Goal: Task Accomplishment & Management: Manage account settings

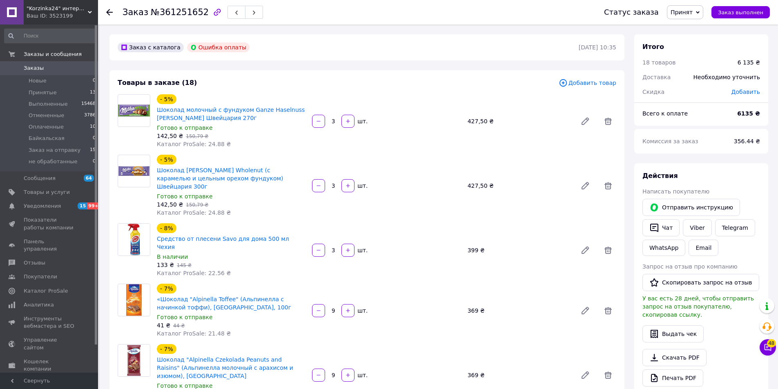
click at [109, 11] on icon at bounding box center [109, 12] width 7 height 7
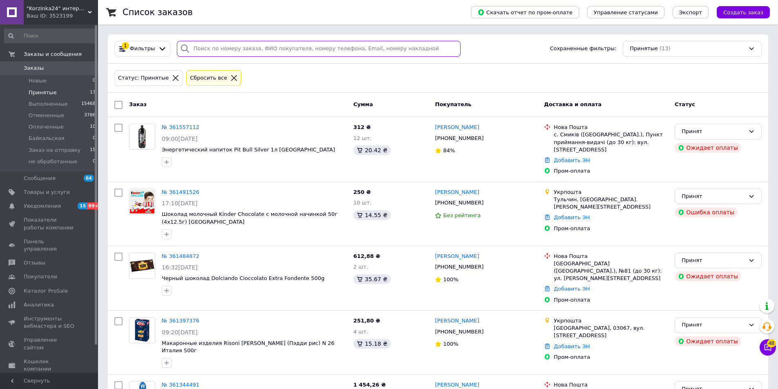
click at [276, 50] on input "search" at bounding box center [319, 49] width 284 height 16
drag, startPoint x: 276, startPoint y: 50, endPoint x: 167, endPoint y: 79, distance: 113.3
click at [173, 79] on icon at bounding box center [176, 78] width 6 height 6
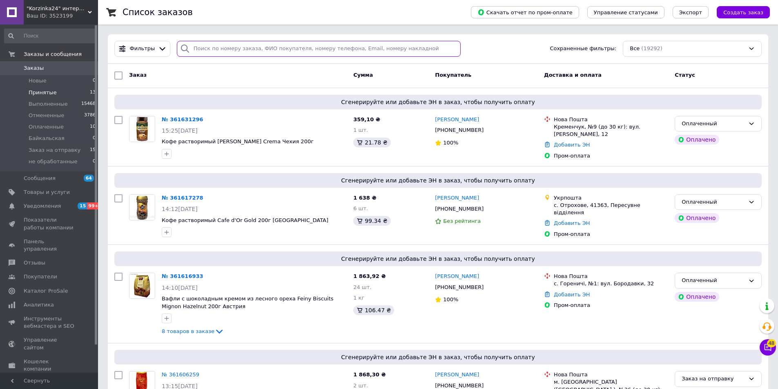
click at [219, 49] on input "search" at bounding box center [319, 49] width 284 height 16
paste input "0973323432"
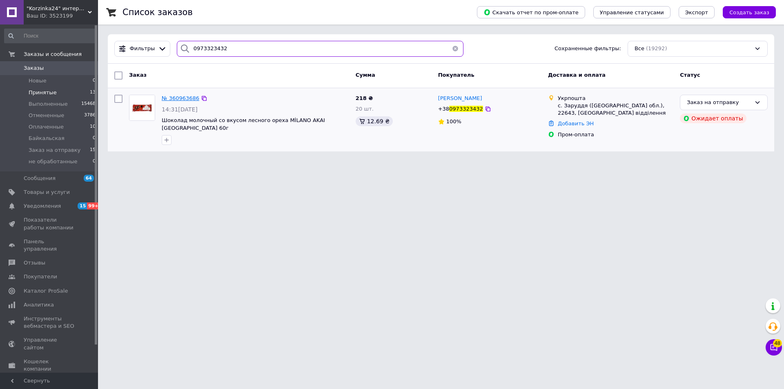
type input "0973323432"
click at [179, 98] on span "№ 360963686" at bounding box center [181, 98] width 38 height 6
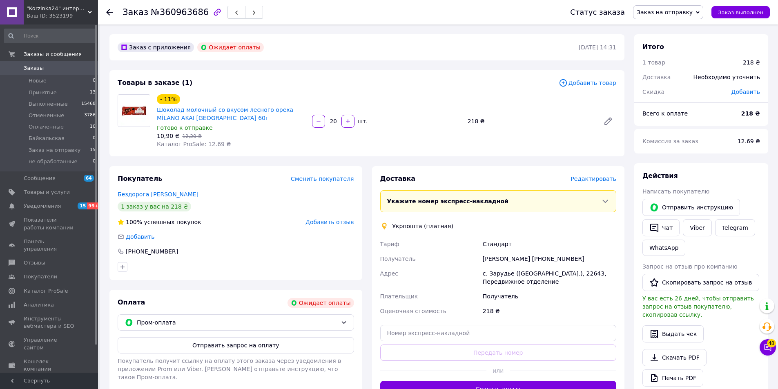
click at [606, 181] on span "Редактировать" at bounding box center [594, 179] width 46 height 7
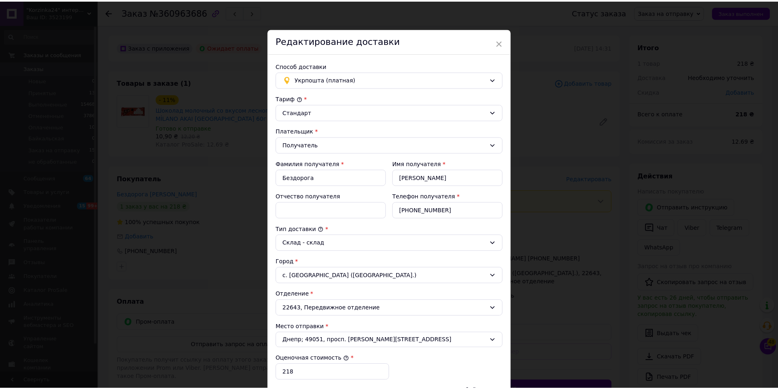
scroll to position [122, 0]
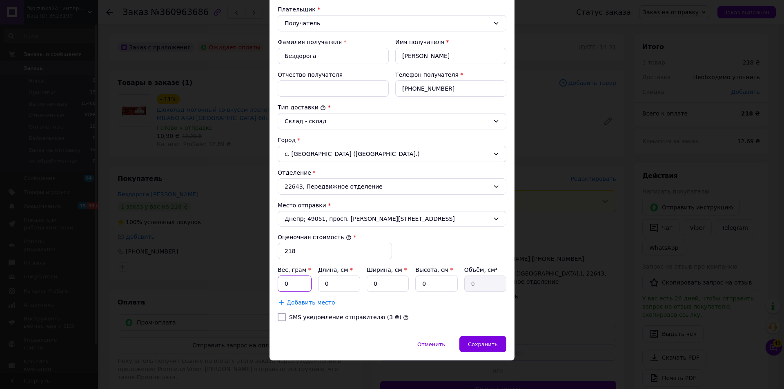
click at [299, 281] on input "0" at bounding box center [295, 284] width 34 height 16
type input "1340"
type input "20"
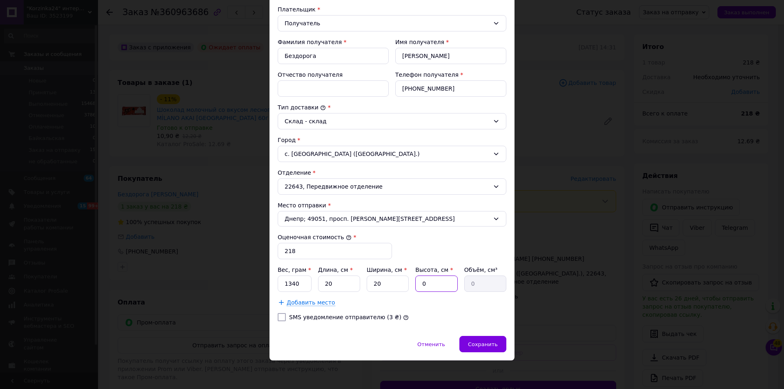
type input "7"
type input "2800"
type input "7"
click at [484, 343] on span "Сохранить" at bounding box center [483, 345] width 30 height 6
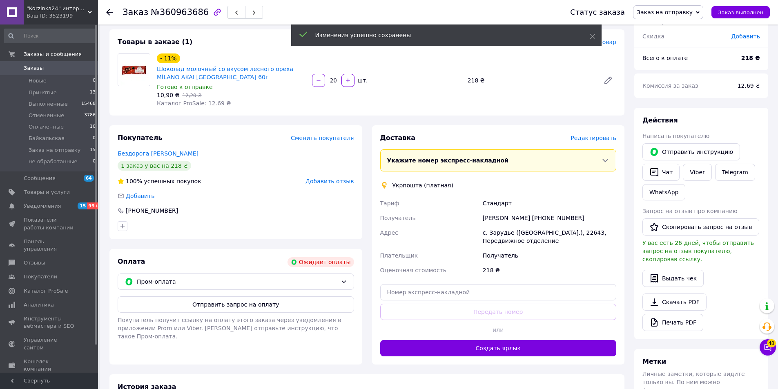
scroll to position [82, 0]
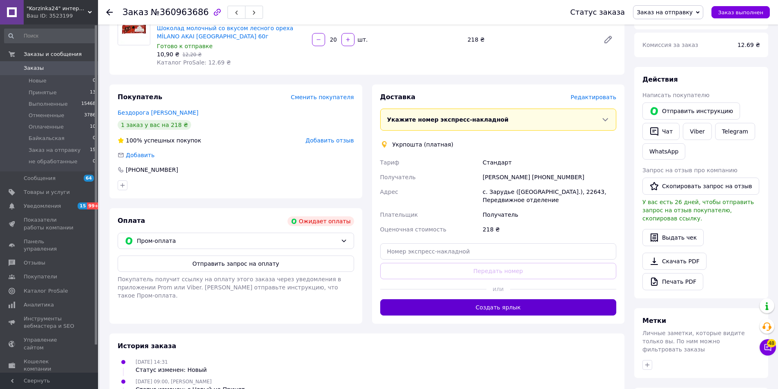
click at [503, 308] on button "Создать ярлык" at bounding box center [498, 307] width 237 height 16
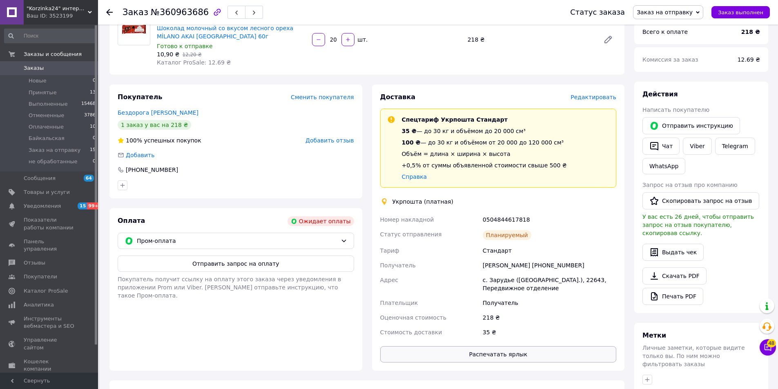
click at [509, 359] on button "Распечатать ярлык" at bounding box center [498, 354] width 237 height 16
click at [749, 10] on span "Заказ выполнен" at bounding box center [740, 12] width 45 height 6
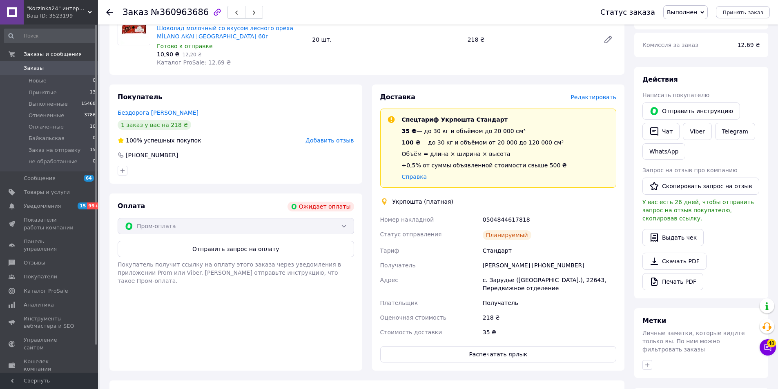
click at [111, 11] on icon at bounding box center [109, 12] width 7 height 7
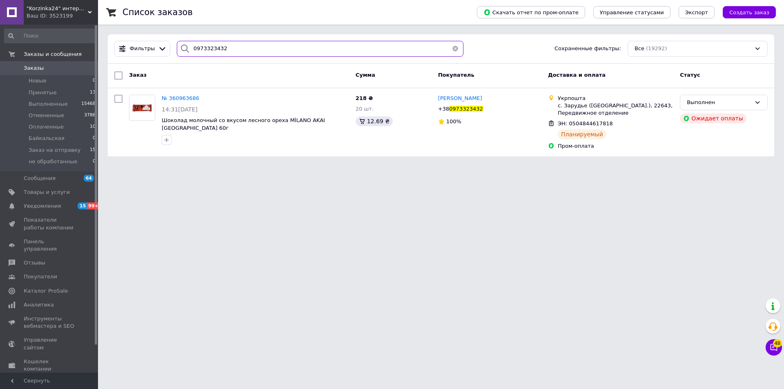
drag, startPoint x: 272, startPoint y: 49, endPoint x: 170, endPoint y: 49, distance: 102.1
click at [174, 49] on div "0973323432" at bounding box center [320, 49] width 293 height 16
paste input "6800443381"
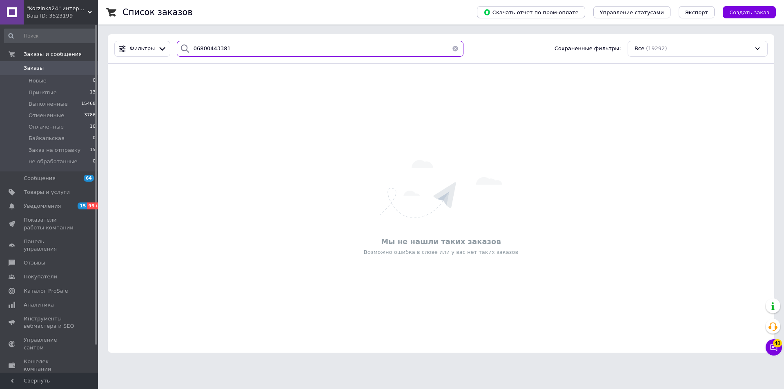
click at [198, 46] on input "06800443381" at bounding box center [320, 49] width 287 height 16
click at [201, 48] on input "06800443381" at bounding box center [320, 49] width 287 height 16
type input "0680443381"
drag, startPoint x: 224, startPoint y: 46, endPoint x: 179, endPoint y: 46, distance: 45.8
click at [179, 46] on div "0680443381" at bounding box center [320, 49] width 287 height 16
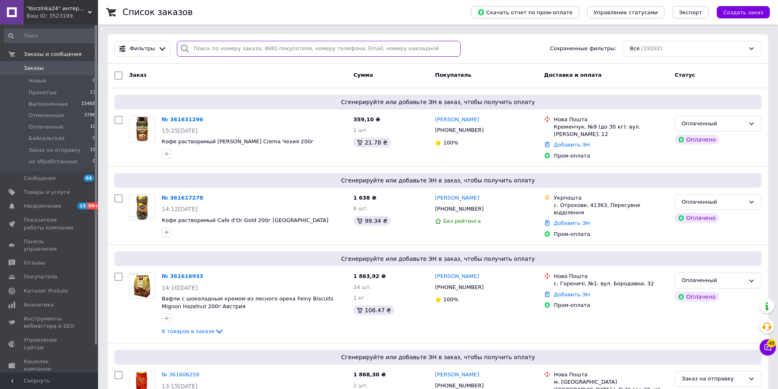
click at [212, 46] on input "search" at bounding box center [319, 49] width 284 height 16
paste input "0966779151"
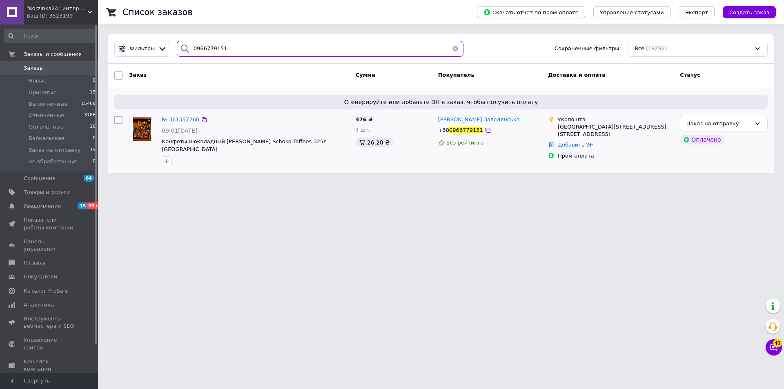
type input "0966779151"
click at [183, 120] on span "№ 361557260" at bounding box center [181, 119] width 38 height 6
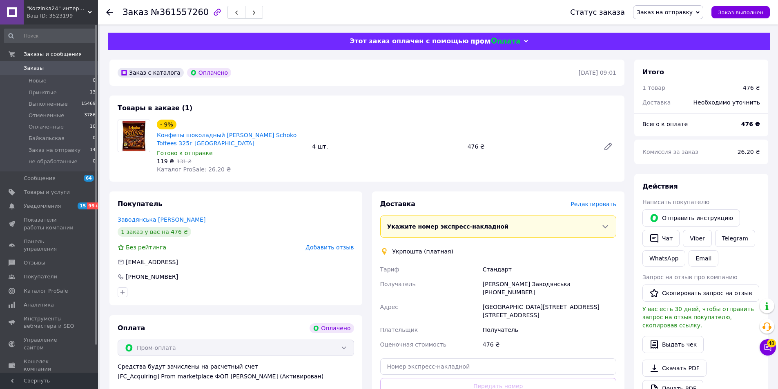
click at [601, 207] on span "Редактировать" at bounding box center [594, 204] width 46 height 7
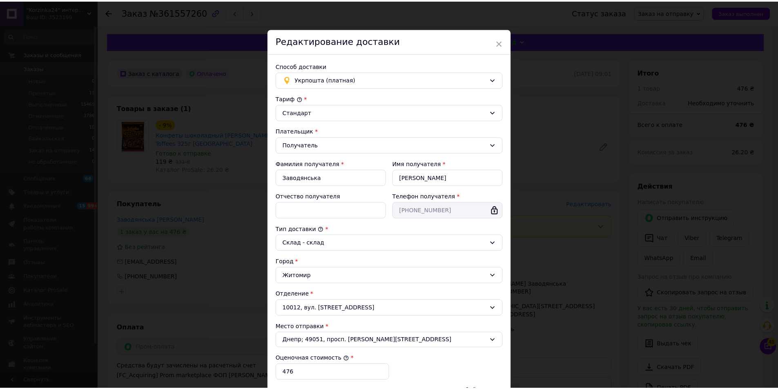
scroll to position [122, 0]
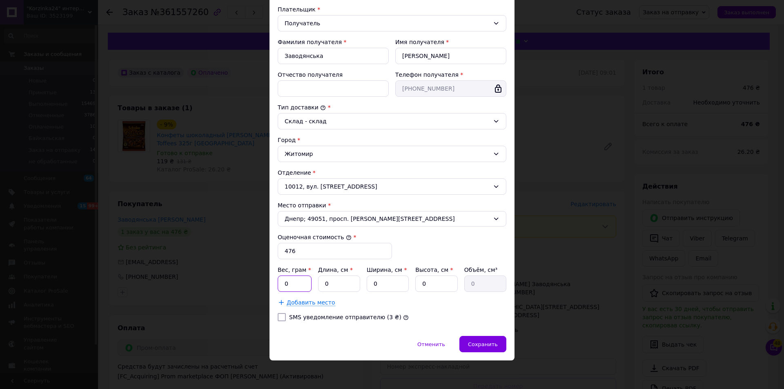
click at [291, 283] on input "0" at bounding box center [295, 284] width 34 height 16
type input "1560"
type input "27"
type input "20"
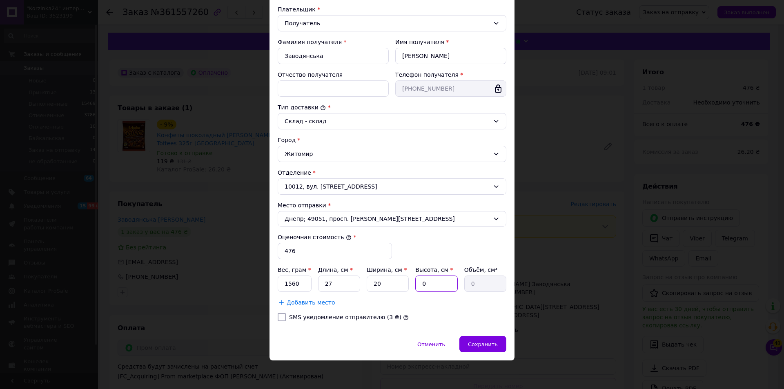
type input "1"
type input "540"
type input "12"
type input "6480"
type input "12"
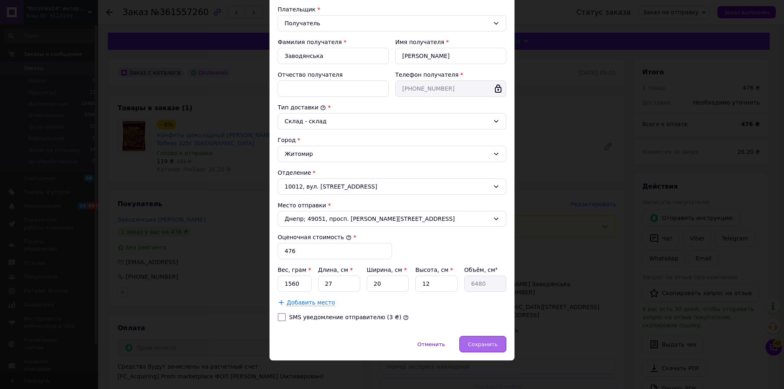
click at [487, 346] on span "Сохранить" at bounding box center [483, 345] width 30 height 6
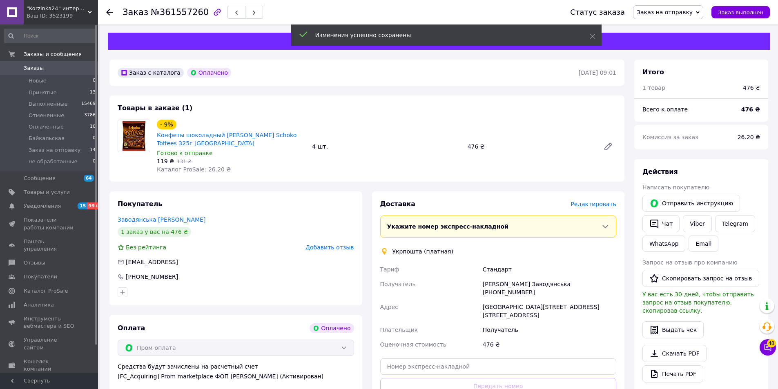
scroll to position [204, 0]
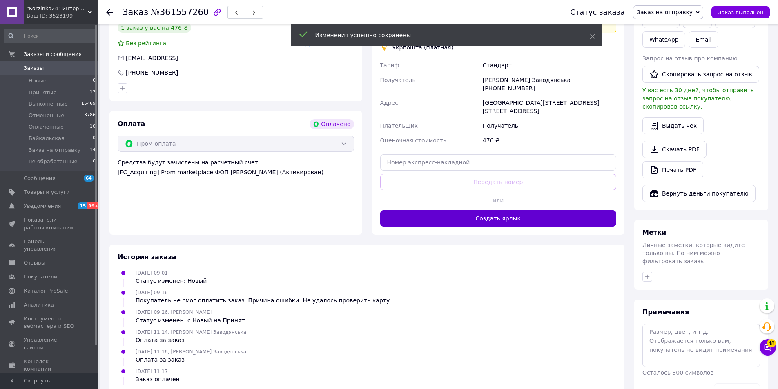
click at [480, 210] on button "Создать ярлык" at bounding box center [498, 218] width 237 height 16
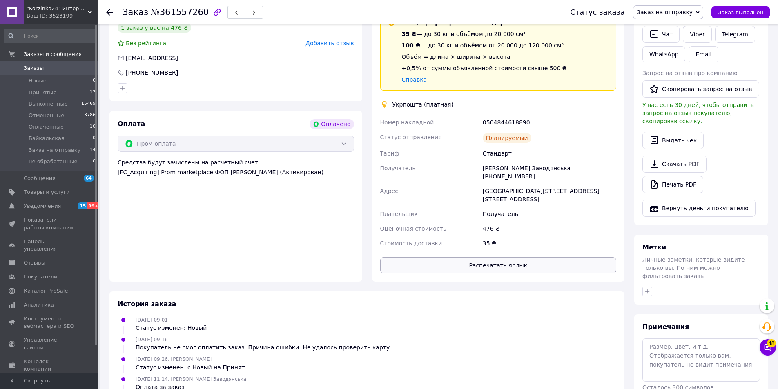
click at [501, 257] on button "Распечатать ярлык" at bounding box center [498, 265] width 237 height 16
click at [741, 14] on span "Заказ выполнен" at bounding box center [740, 12] width 45 height 6
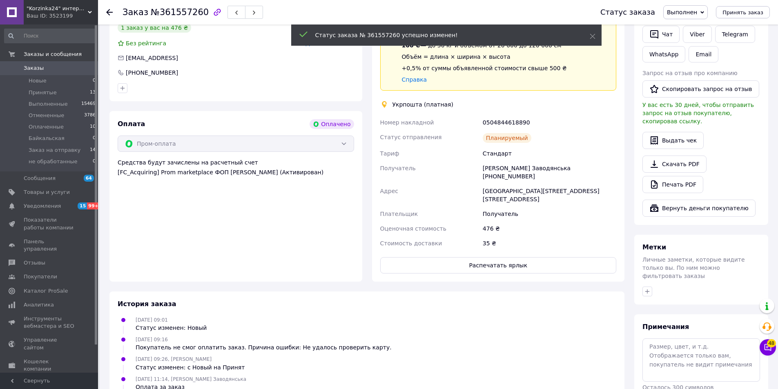
click at [110, 13] on icon at bounding box center [109, 12] width 7 height 7
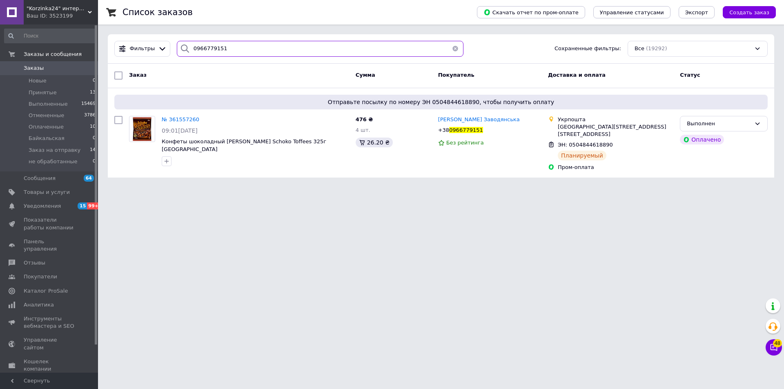
drag, startPoint x: 222, startPoint y: 51, endPoint x: 186, endPoint y: 46, distance: 36.2
click at [186, 46] on div "0966779151" at bounding box center [320, 49] width 287 height 16
paste input "668676032"
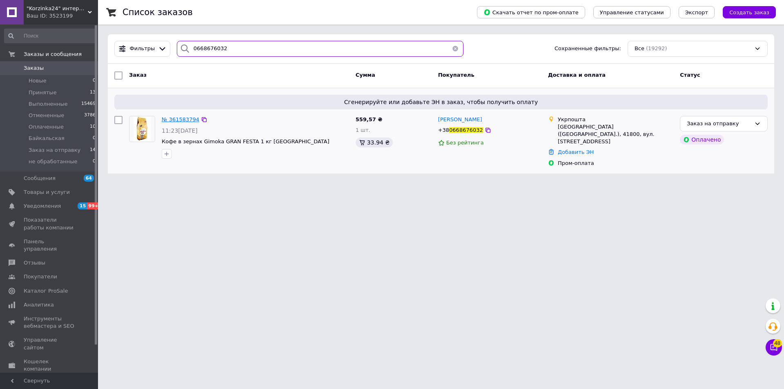
type input "0668676032"
click at [181, 120] on span "№ 361583794" at bounding box center [181, 119] width 38 height 6
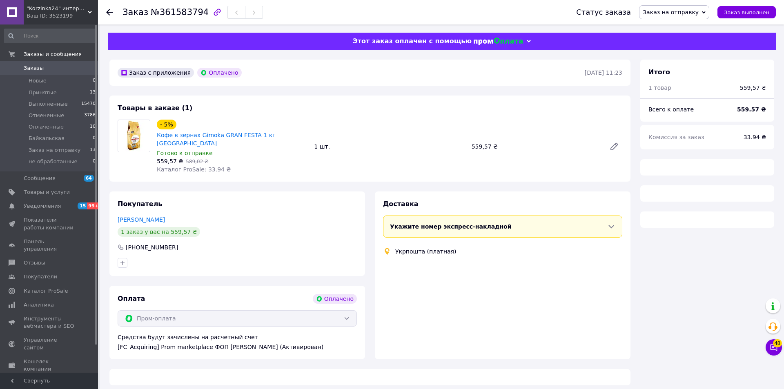
scroll to position [41, 0]
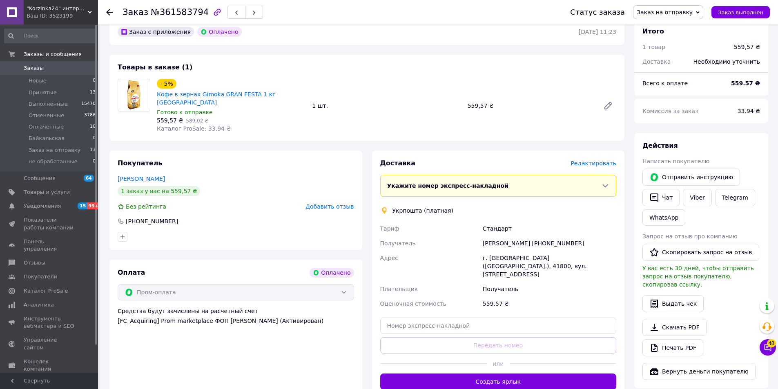
click at [600, 160] on span "Редактировать" at bounding box center [594, 163] width 46 height 7
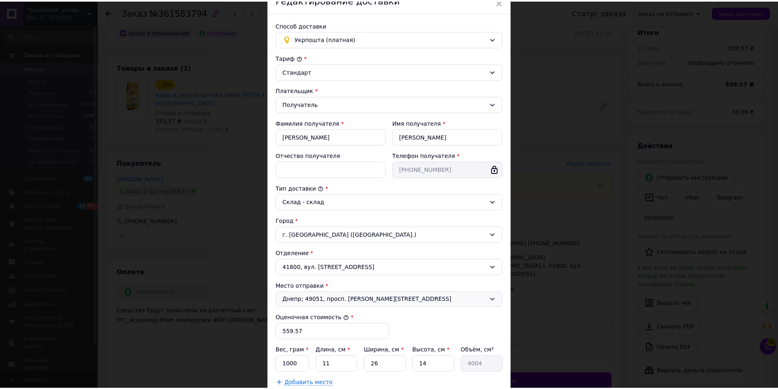
scroll to position [122, 0]
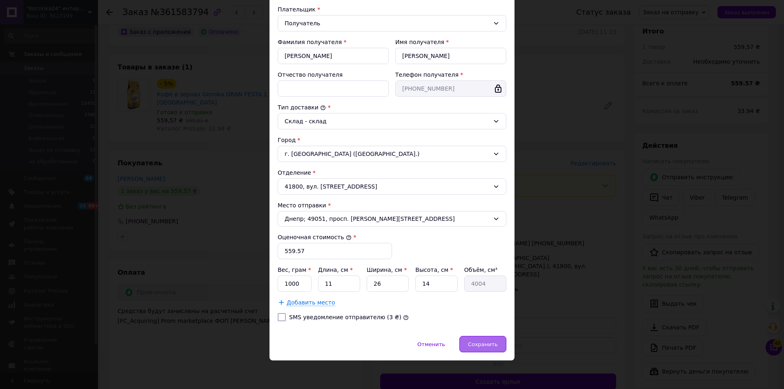
click at [490, 342] on span "Сохранить" at bounding box center [483, 345] width 30 height 6
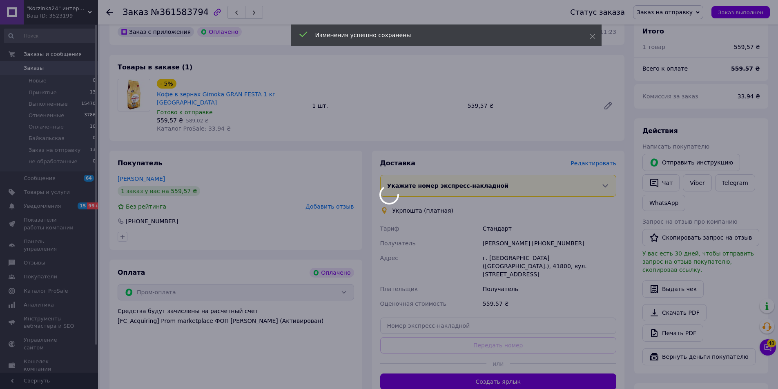
scroll to position [123, 0]
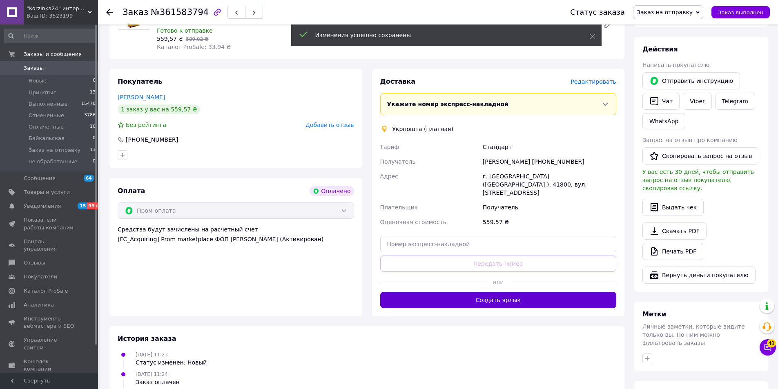
click at [507, 292] on button "Создать ярлык" at bounding box center [498, 300] width 237 height 16
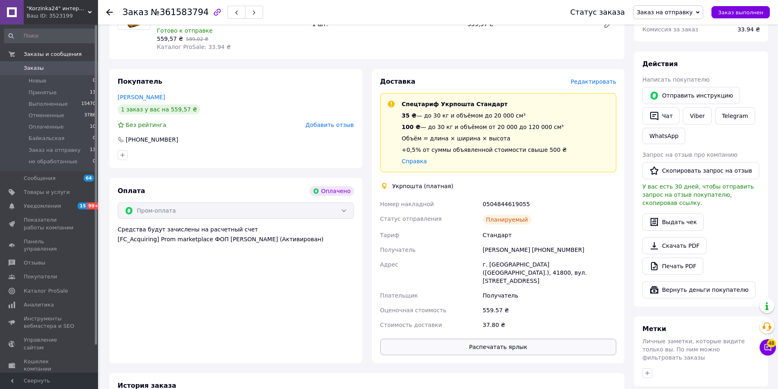
click at [516, 339] on button "Распечатать ярлык" at bounding box center [498, 347] width 237 height 16
click at [746, 3] on div "Статус заказа Заказ на отправку Принят Выполнен Отменен Оплаченный Байкальская …" at bounding box center [662, 12] width 216 height 25
click at [747, 9] on span "Заказ выполнен" at bounding box center [740, 12] width 45 height 6
click at [109, 13] on icon at bounding box center [109, 12] width 7 height 7
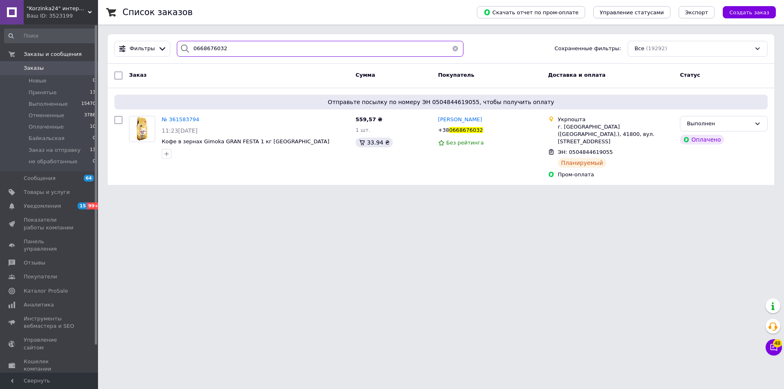
click at [254, 51] on input "0668676032" at bounding box center [320, 49] width 287 height 16
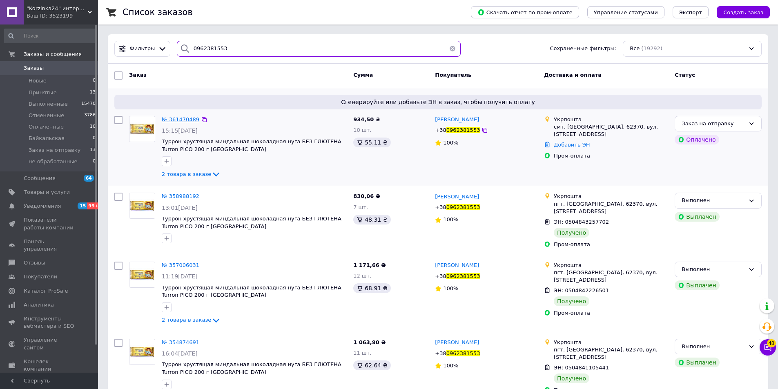
type input "0962381553"
click at [187, 120] on span "№ 361470489" at bounding box center [181, 119] width 38 height 6
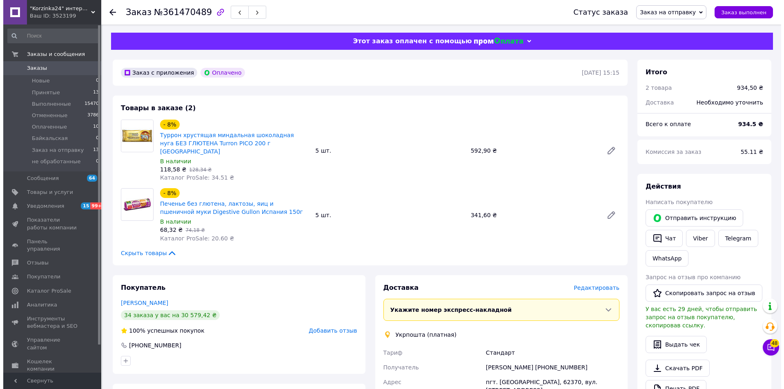
scroll to position [41, 0]
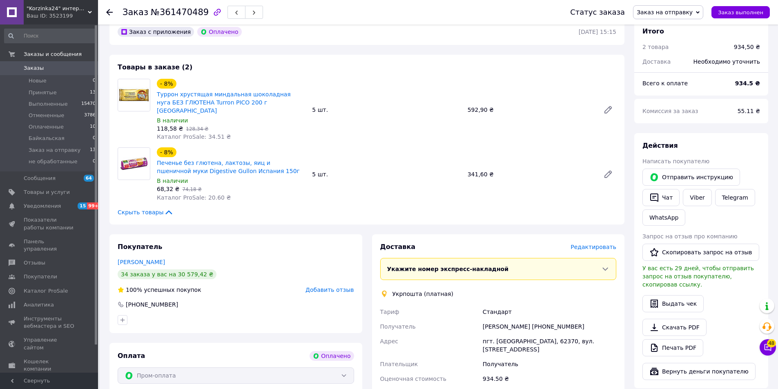
click at [603, 244] on span "Редактировать" at bounding box center [594, 247] width 46 height 7
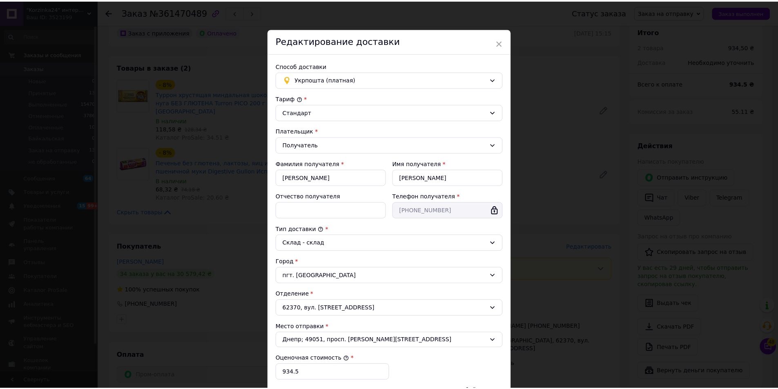
scroll to position [122, 0]
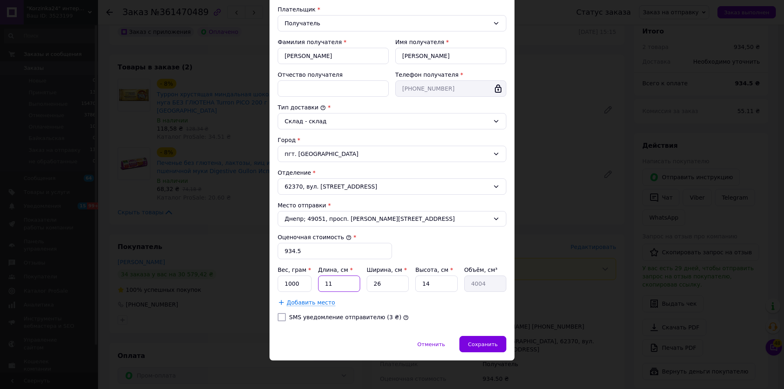
click at [344, 284] on input "11" at bounding box center [339, 284] width 42 height 16
type input "2"
type input "728"
type input "27"
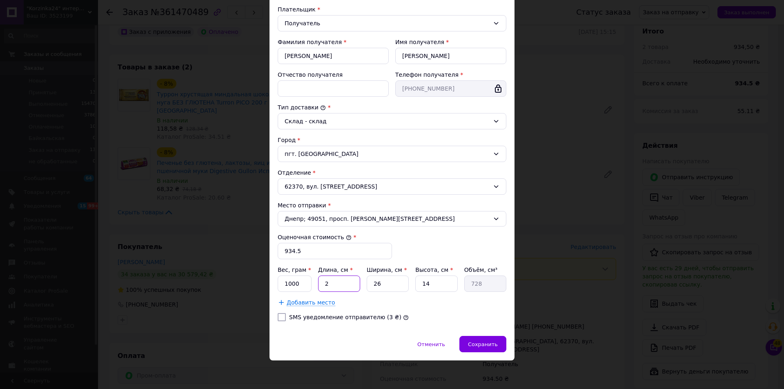
type input "9828"
type input "27"
type input "1"
type input "378"
type input "19"
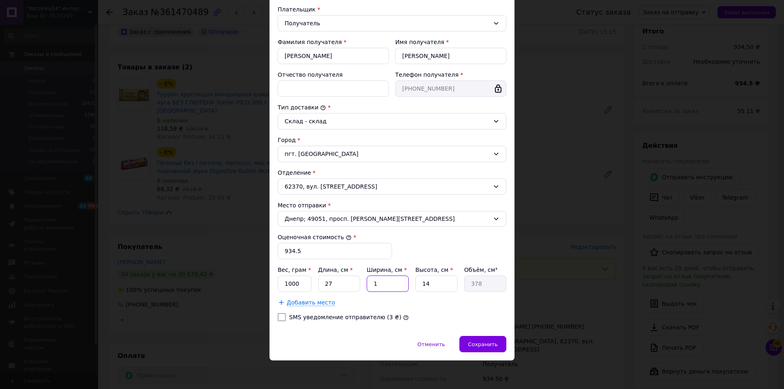
type input "7182"
type input "19"
type input "1"
type input "513"
type input "12"
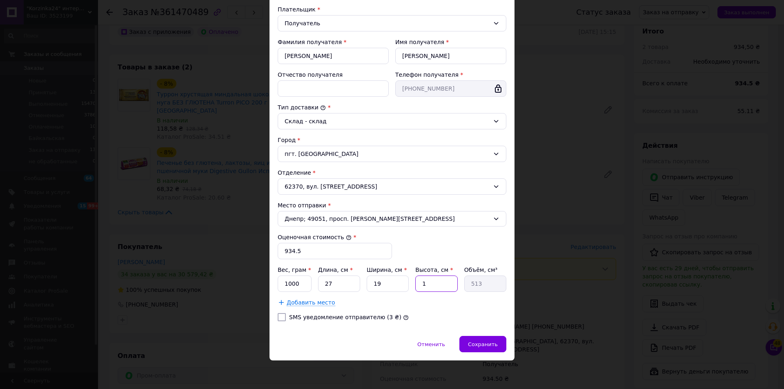
type input "6156"
type input "12"
click at [300, 284] on input "1000" at bounding box center [295, 284] width 34 height 16
drag, startPoint x: 300, startPoint y: 284, endPoint x: 276, endPoint y: 281, distance: 24.2
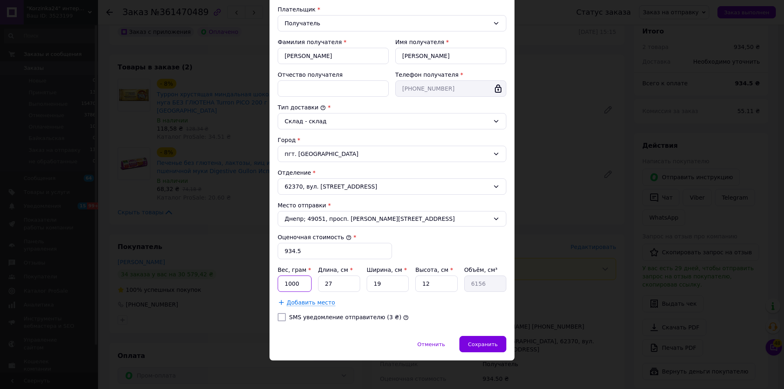
click at [276, 281] on div "Способ доставки Укрпошта (платная) Тариф * Стандарт Плательщик * Получатель Фам…" at bounding box center [392, 134] width 245 height 404
type input "1980"
click at [490, 348] on span "Сохранить" at bounding box center [483, 345] width 30 height 6
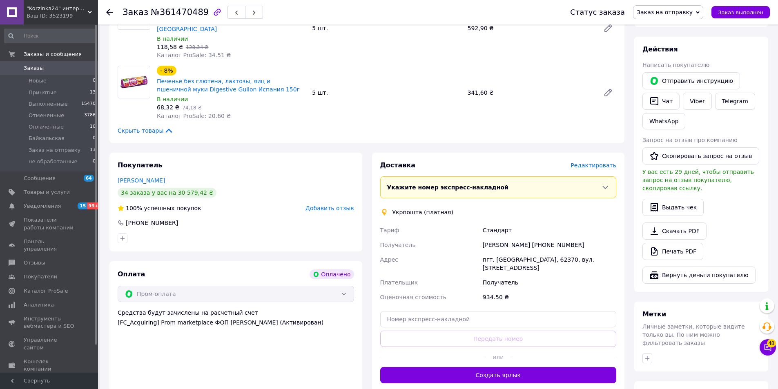
scroll to position [163, 0]
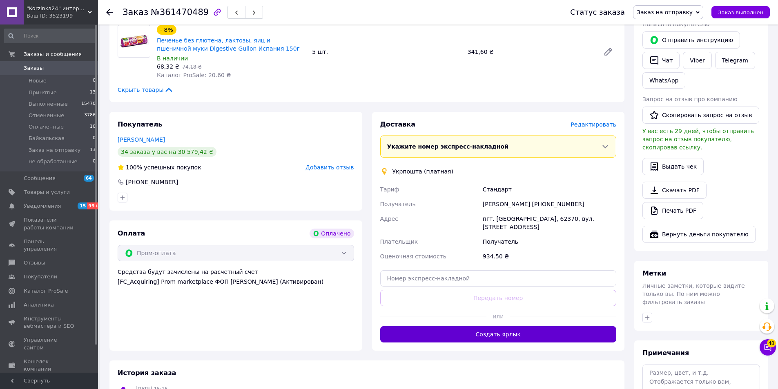
click at [530, 326] on button "Создать ярлык" at bounding box center [498, 334] width 237 height 16
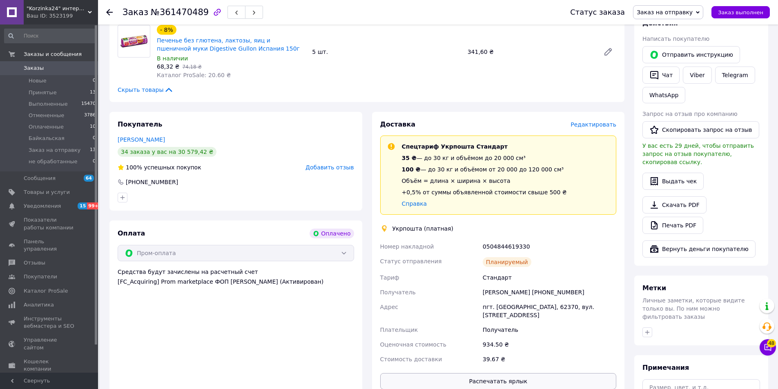
click at [494, 373] on button "Распечатать ярлык" at bounding box center [498, 381] width 237 height 16
click at [744, 17] on button "Заказ выполнен" at bounding box center [741, 12] width 58 height 12
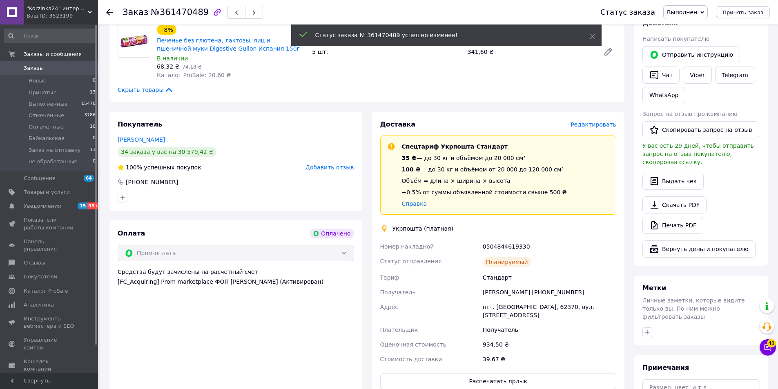
click at [112, 12] on use at bounding box center [109, 12] width 7 height 7
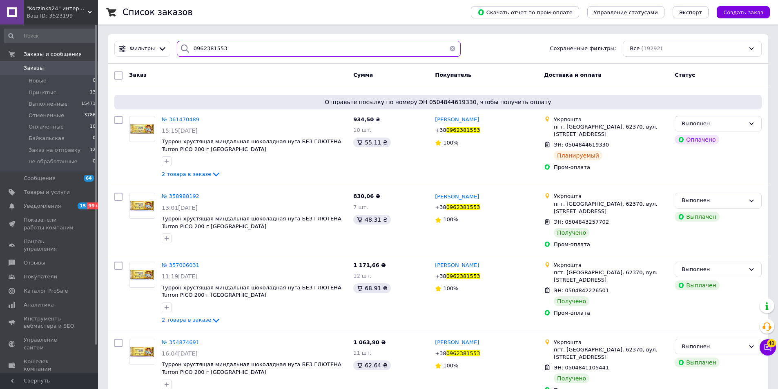
drag, startPoint x: 281, startPoint y: 48, endPoint x: 190, endPoint y: 45, distance: 91.2
click at [190, 45] on input "0962381553" at bounding box center [319, 49] width 284 height 16
paste input "674462437"
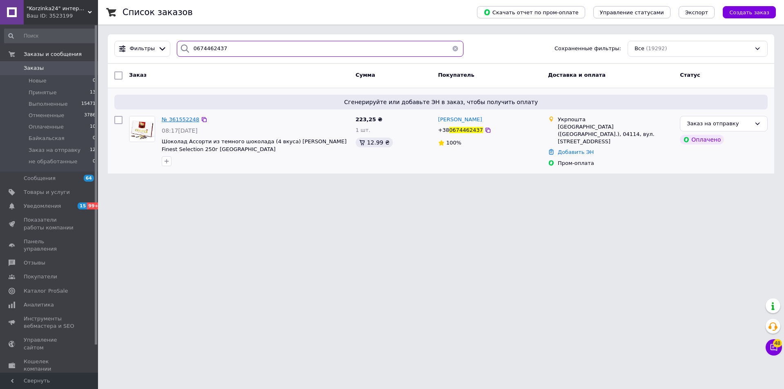
type input "0674462437"
click at [188, 121] on span "№ 361552248" at bounding box center [181, 119] width 38 height 6
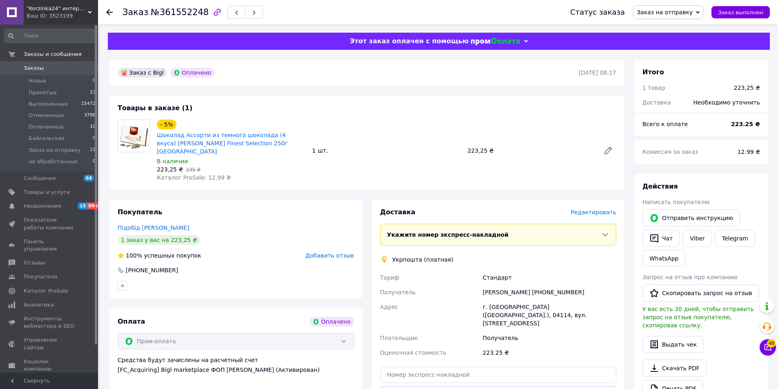
click at [599, 209] on span "Редактировать" at bounding box center [594, 212] width 46 height 7
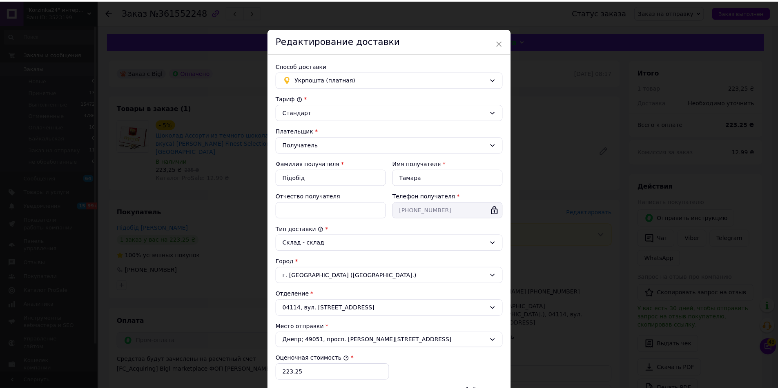
scroll to position [122, 0]
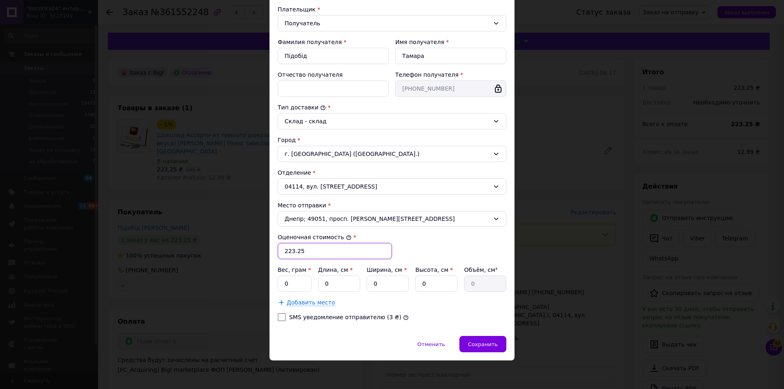
click at [306, 255] on input "223.25" at bounding box center [335, 251] width 114 height 16
click at [290, 284] on input "0" at bounding box center [295, 284] width 34 height 16
type input "420"
type input "27"
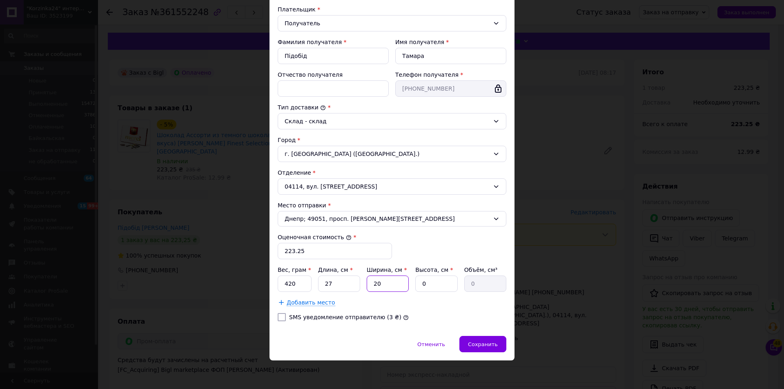
type input "20"
type input "4"
type input "2160"
type input "4"
click at [492, 348] on div "Сохранить" at bounding box center [483, 344] width 47 height 16
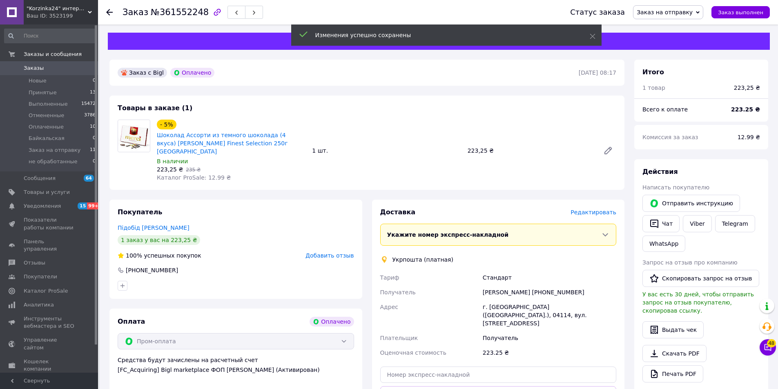
scroll to position [82, 0]
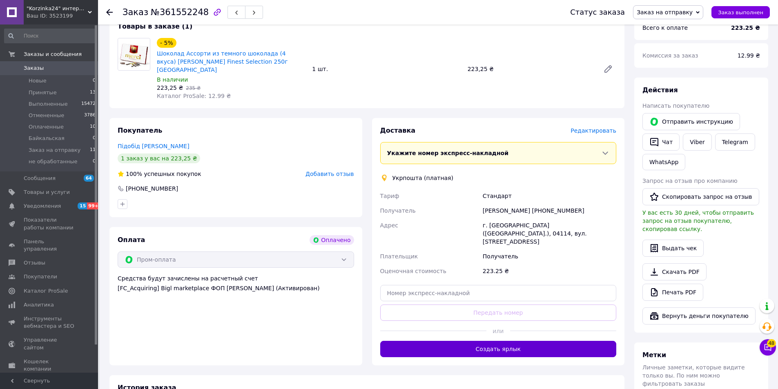
click at [509, 341] on button "Создать ярлык" at bounding box center [498, 349] width 237 height 16
click at [510, 341] on button "Создать ярлык" at bounding box center [498, 349] width 237 height 16
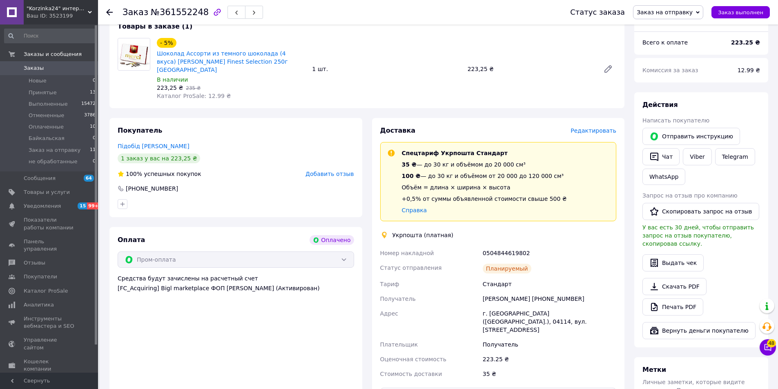
scroll to position [163, 0]
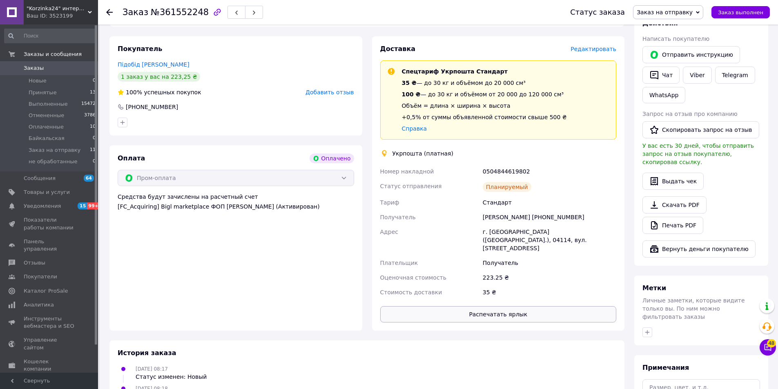
click at [524, 306] on button "Распечатать ярлык" at bounding box center [498, 314] width 237 height 16
click at [750, 15] on span "Заказ выполнен" at bounding box center [740, 12] width 45 height 6
click at [108, 11] on use at bounding box center [109, 12] width 7 height 7
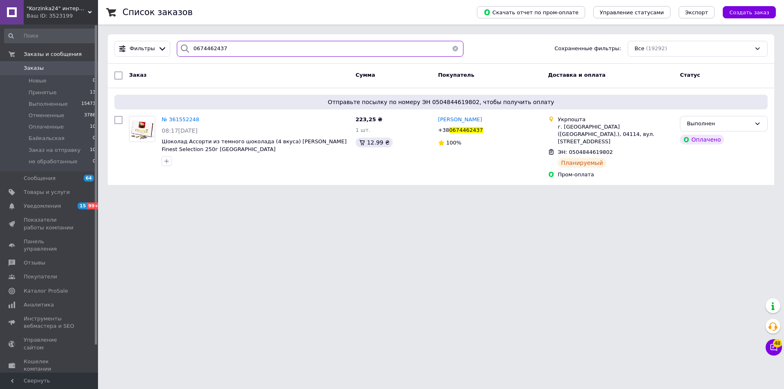
drag, startPoint x: 243, startPoint y: 49, endPoint x: 187, endPoint y: 55, distance: 57.0
click at [187, 55] on div "0674462437" at bounding box center [320, 49] width 287 height 16
paste input "32807025"
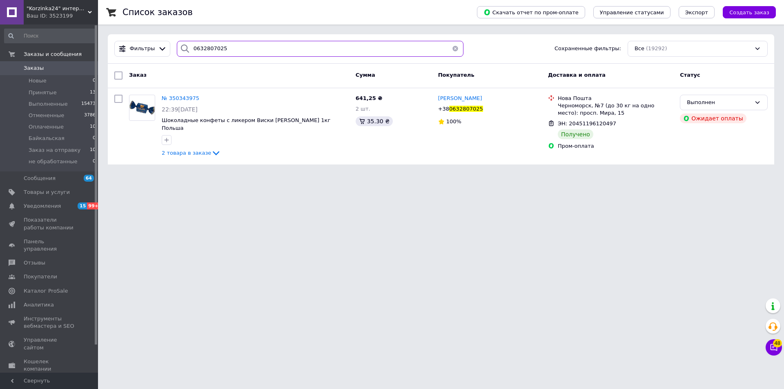
drag, startPoint x: 230, startPoint y: 51, endPoint x: 189, endPoint y: 52, distance: 41.3
click at [189, 52] on div "0632807025" at bounding box center [320, 49] width 287 height 16
type input "0632807025"
drag, startPoint x: 190, startPoint y: 51, endPoint x: 228, endPoint y: 50, distance: 37.2
click at [228, 50] on input "0632807025" at bounding box center [320, 49] width 287 height 16
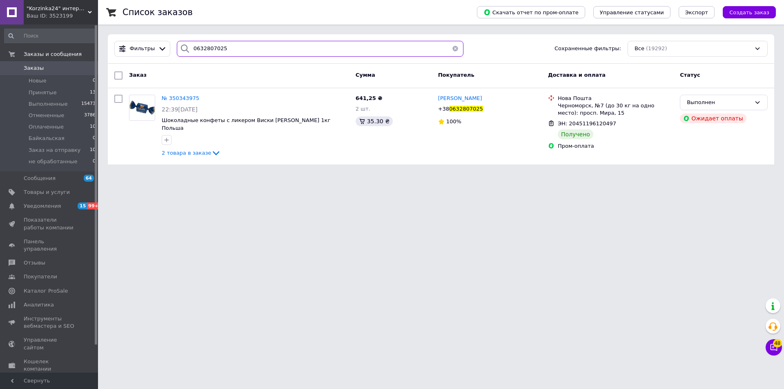
drag, startPoint x: 227, startPoint y: 48, endPoint x: 182, endPoint y: 50, distance: 45.4
click at [182, 50] on div "0632807025" at bounding box center [320, 49] width 287 height 16
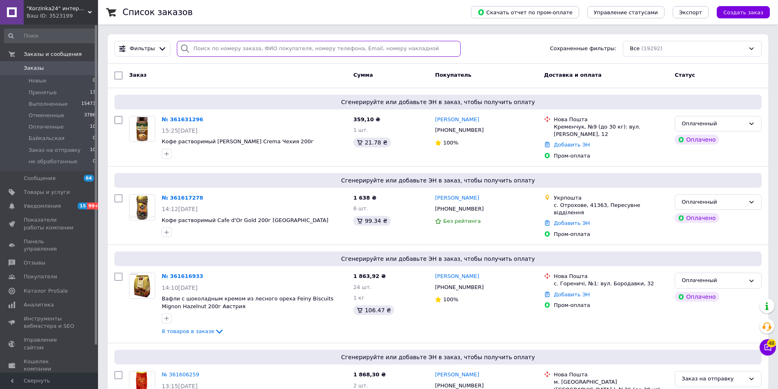
click at [257, 49] on input "search" at bounding box center [319, 49] width 284 height 16
paste input "0955247774"
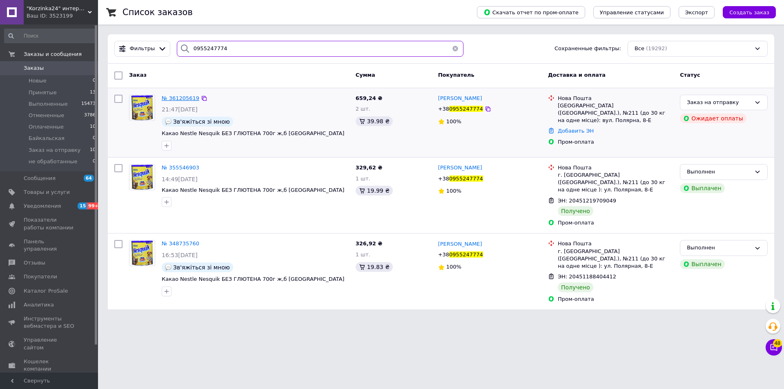
type input "0955247774"
click at [181, 99] on span "№ 361205619" at bounding box center [181, 98] width 38 height 6
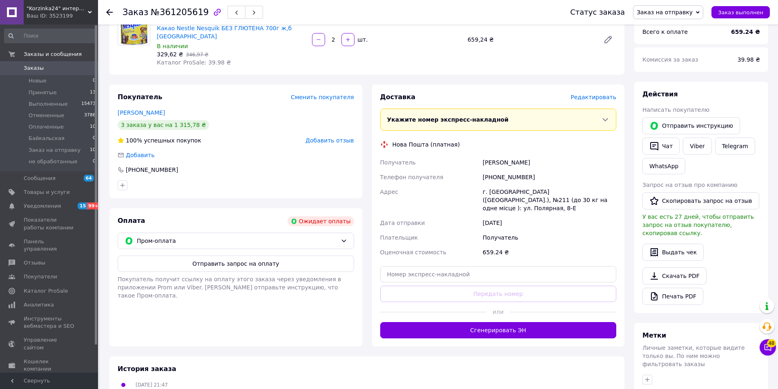
scroll to position [123, 0]
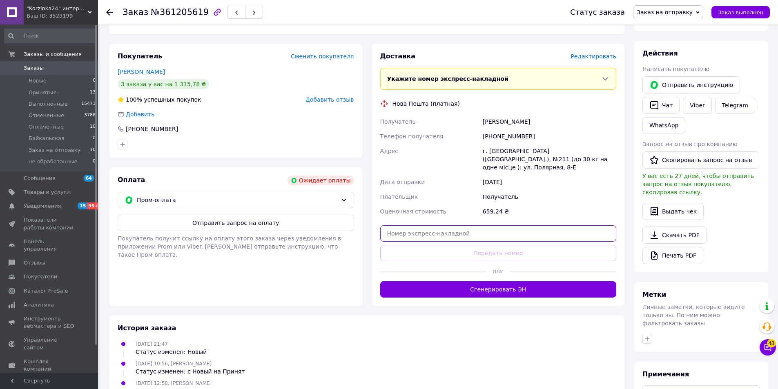
click at [440, 226] on input "text" at bounding box center [498, 234] width 237 height 16
paste input "20451247367763"
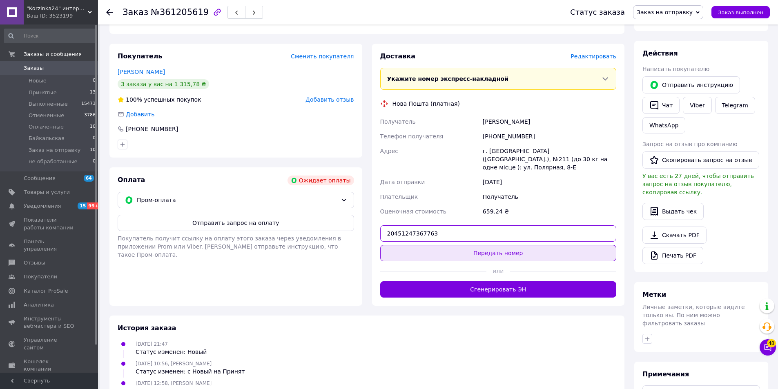
type input "20451247367763"
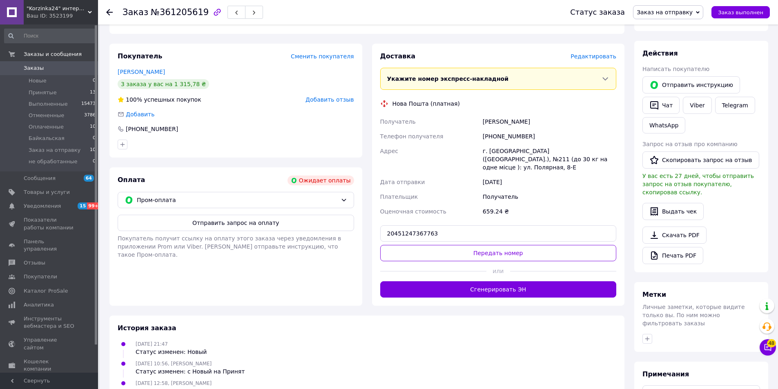
click at [482, 245] on button "Передать номер" at bounding box center [498, 253] width 237 height 16
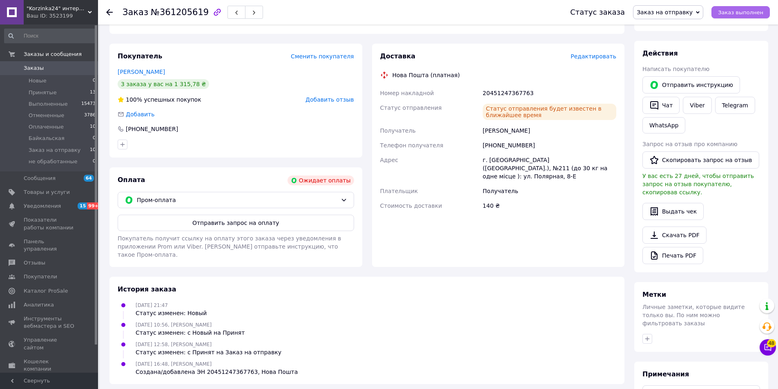
click at [737, 15] on span "Заказ выполнен" at bounding box center [740, 12] width 45 height 6
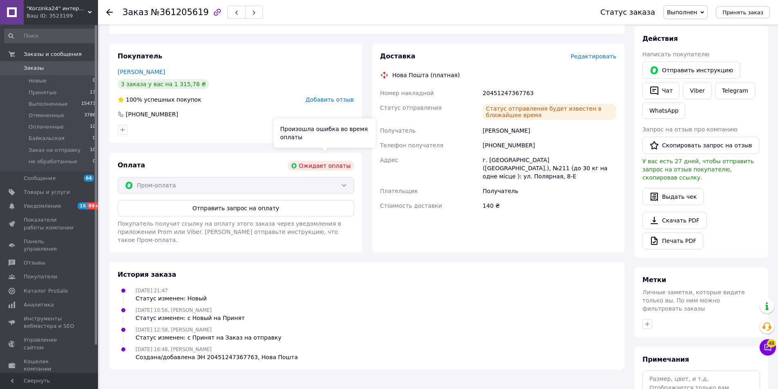
scroll to position [0, 0]
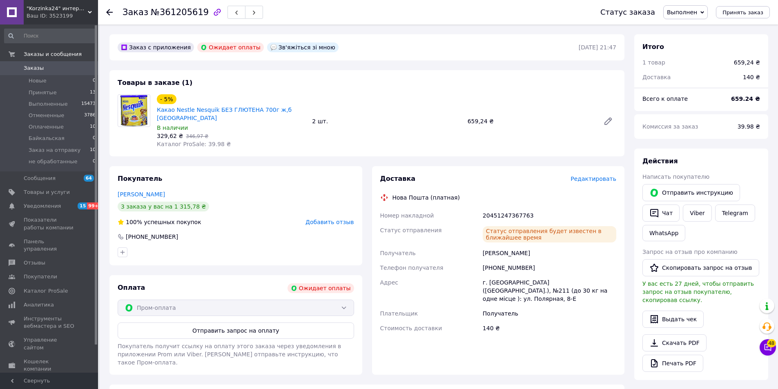
click at [108, 14] on icon at bounding box center [109, 12] width 7 height 7
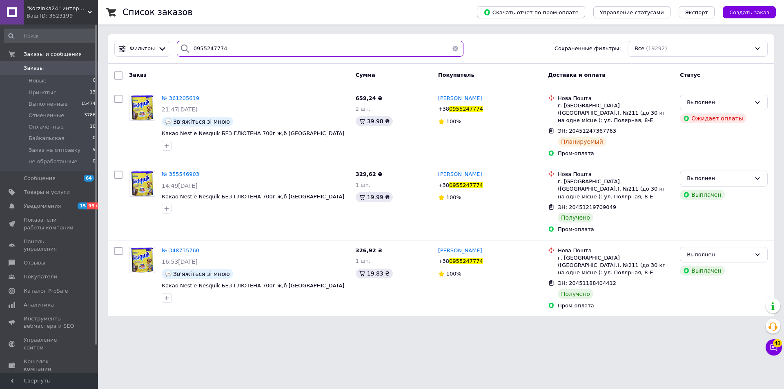
drag, startPoint x: 255, startPoint y: 49, endPoint x: 173, endPoint y: 48, distance: 81.7
click at [177, 48] on div "0955247774" at bounding box center [320, 49] width 287 height 16
paste input "50286754"
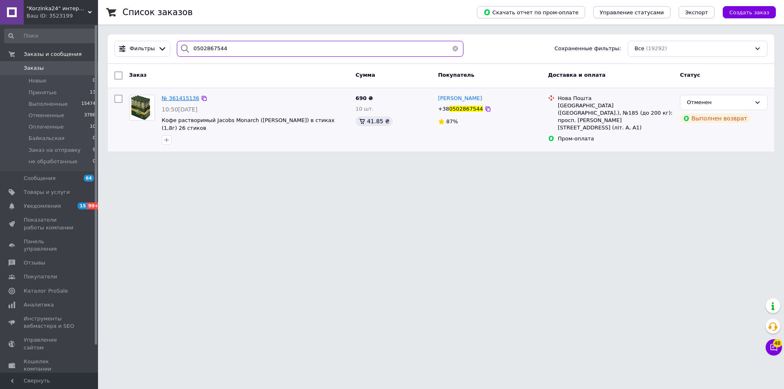
type input "0502867544"
click at [183, 99] on span "№ 361415136" at bounding box center [181, 98] width 38 height 6
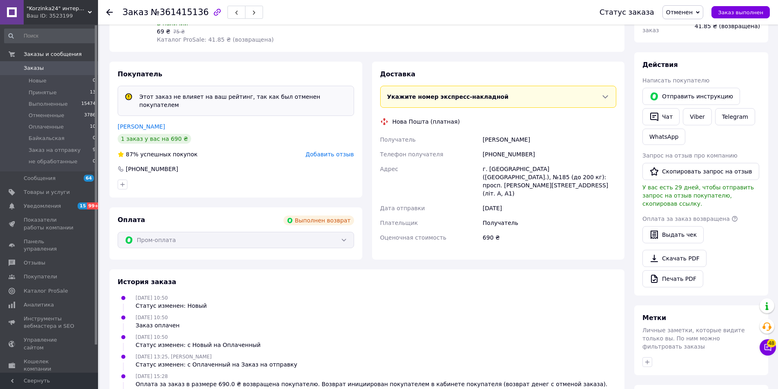
scroll to position [163, 0]
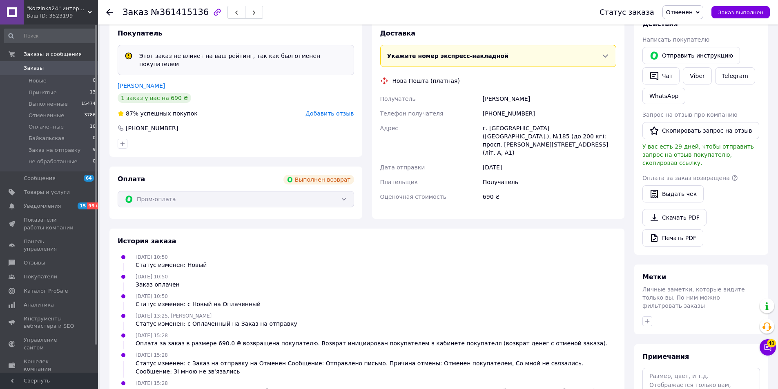
click at [108, 9] on icon at bounding box center [109, 12] width 7 height 7
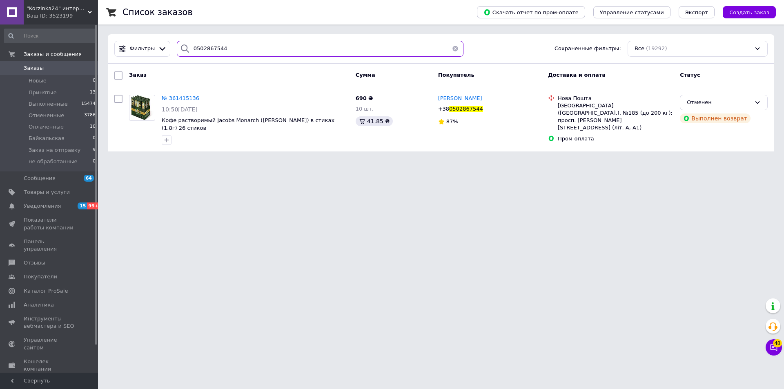
click at [251, 51] on input "0502867544" at bounding box center [320, 49] width 287 height 16
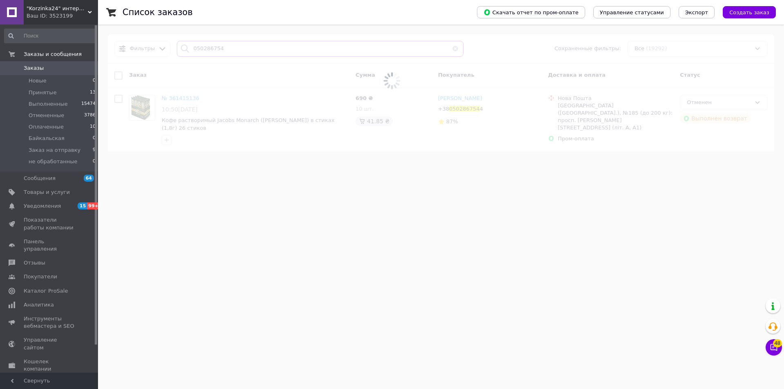
type input "0502867544"
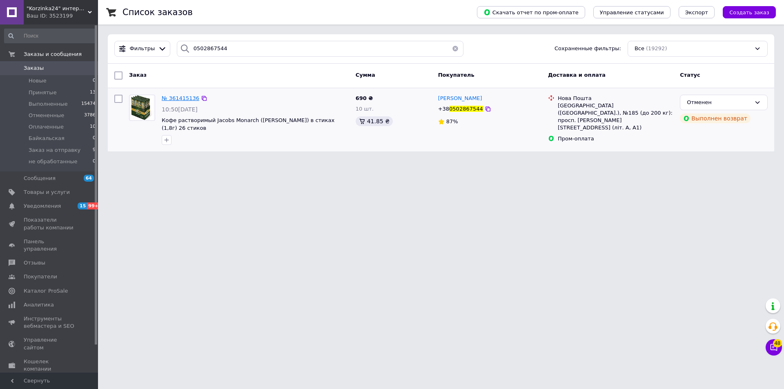
click at [180, 98] on span "№ 361415136" at bounding box center [181, 98] width 38 height 6
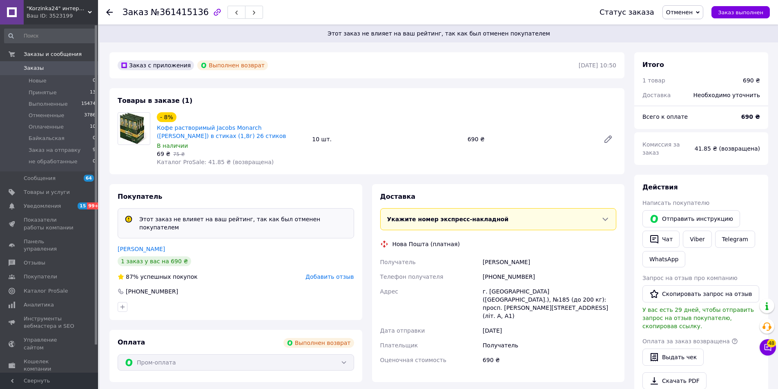
click at [107, 9] on icon at bounding box center [109, 12] width 7 height 7
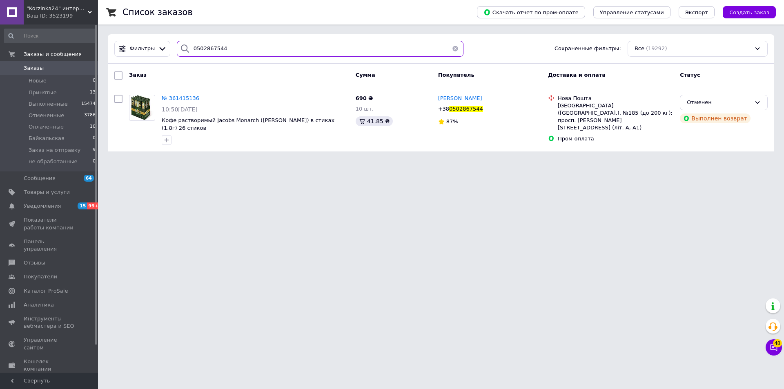
drag, startPoint x: 233, startPoint y: 49, endPoint x: 173, endPoint y: 57, distance: 60.1
click at [174, 56] on div "0502867544" at bounding box center [320, 49] width 293 height 16
paste input "634432481"
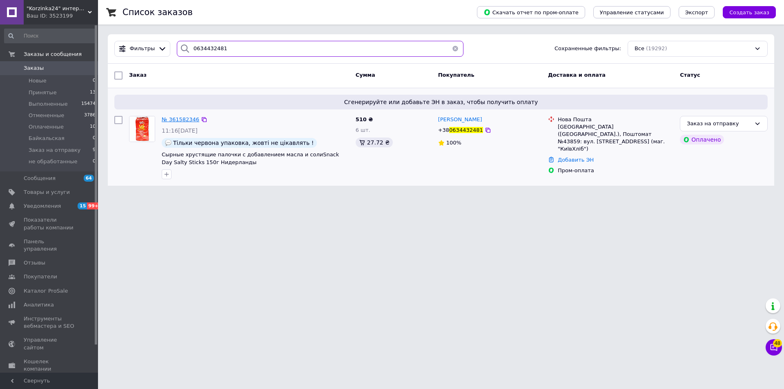
type input "0634432481"
click at [183, 121] on span "№ 361582346" at bounding box center [181, 119] width 38 height 6
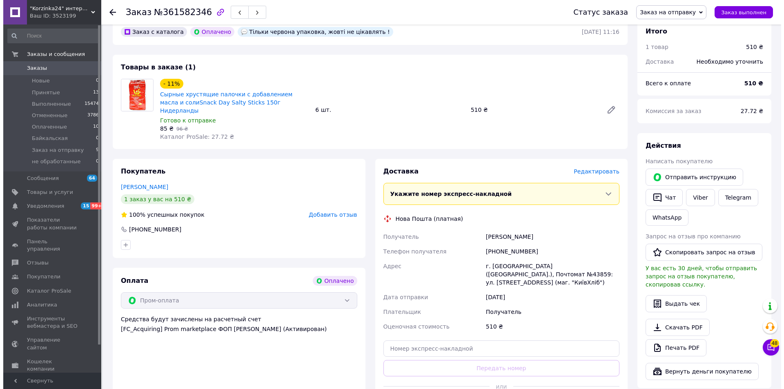
scroll to position [82, 0]
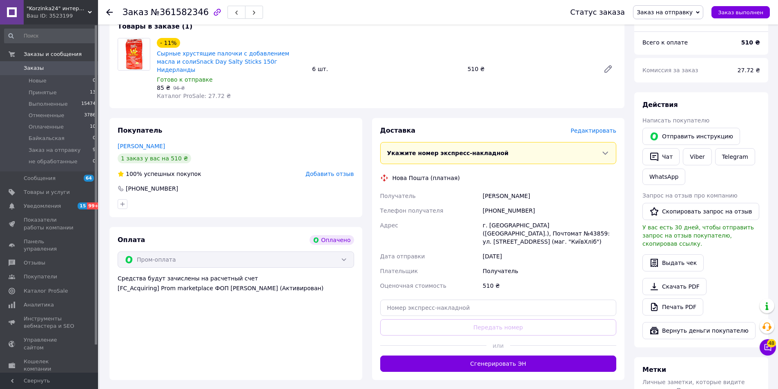
click at [600, 127] on span "Редактировать" at bounding box center [594, 130] width 46 height 7
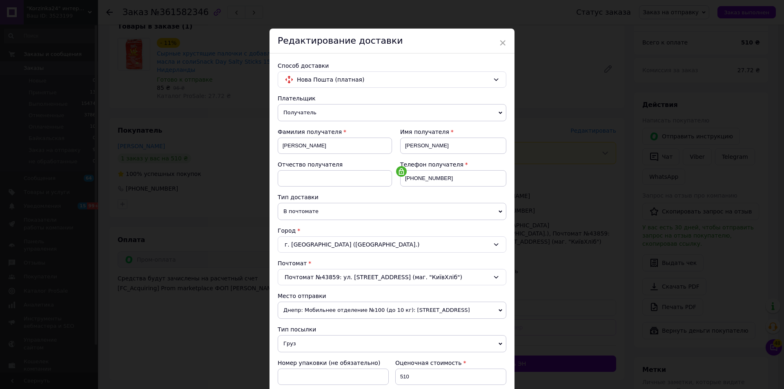
scroll to position [41, 0]
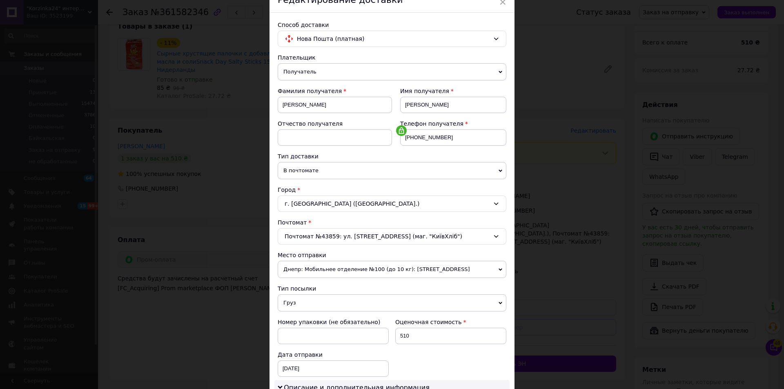
click at [499, 270] on icon at bounding box center [501, 270] width 4 height 4
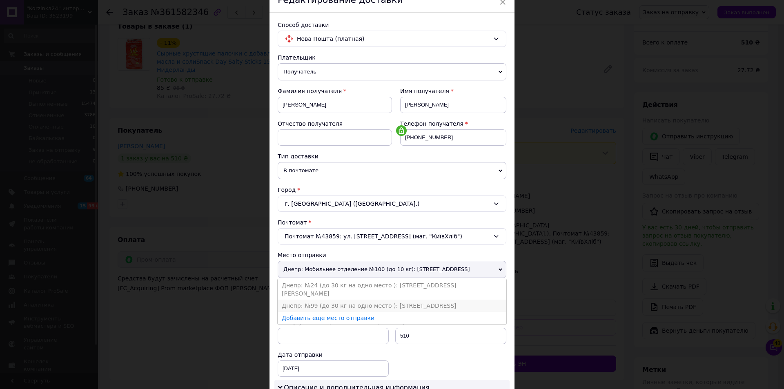
click at [415, 300] on li "Днепр: №99 (до 30 кг на одно место ): [STREET_ADDRESS]" at bounding box center [392, 306] width 229 height 12
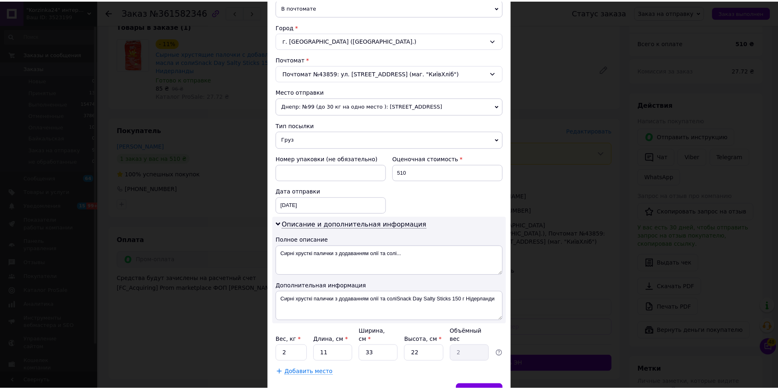
scroll to position [245, 0]
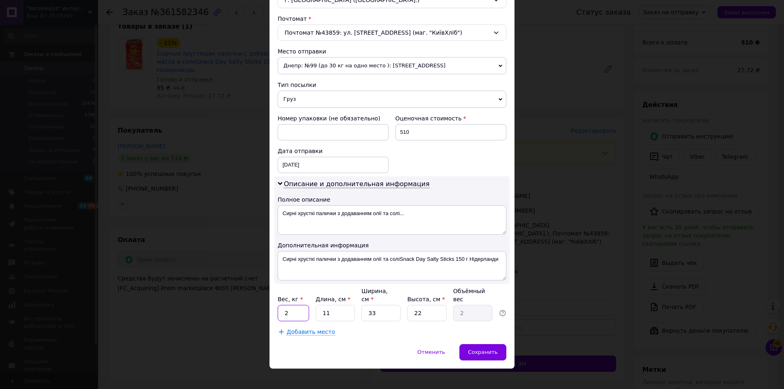
click at [302, 309] on input "2" at bounding box center [293, 313] width 31 height 16
type input "2.9"
click at [482, 349] on span "Сохранить" at bounding box center [483, 352] width 30 height 6
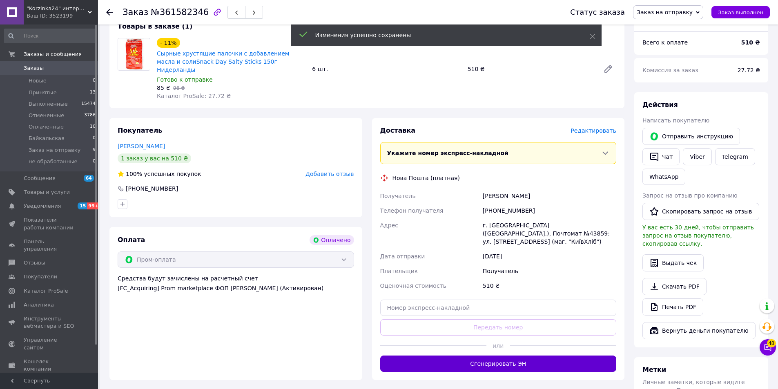
click at [490, 356] on button "Сгенерировать ЭН" at bounding box center [498, 364] width 237 height 16
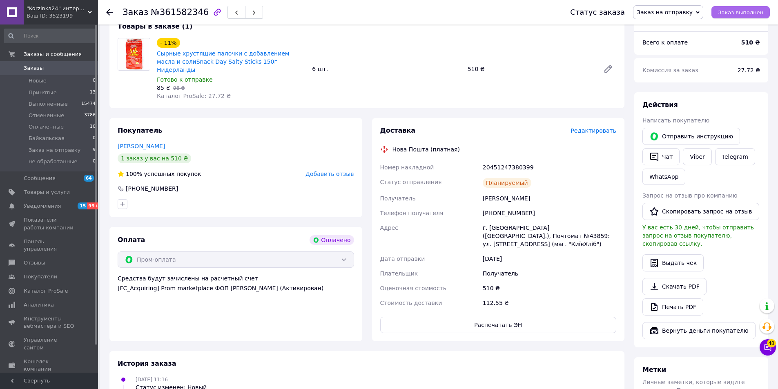
click at [742, 17] on button "Заказ выполнен" at bounding box center [741, 12] width 58 height 12
click at [109, 12] on use at bounding box center [109, 12] width 7 height 7
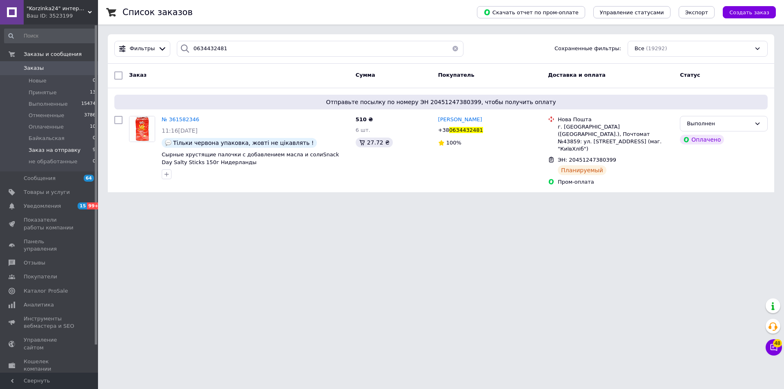
click at [54, 147] on span "Заказ на отправку" at bounding box center [55, 150] width 52 height 7
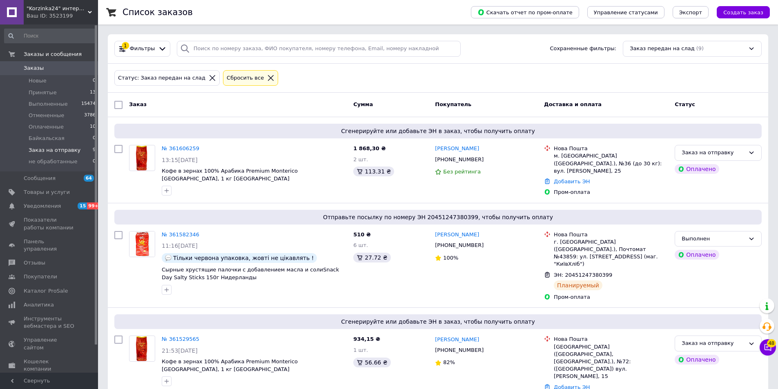
click at [36, 66] on span "Заказы" at bounding box center [34, 68] width 20 height 7
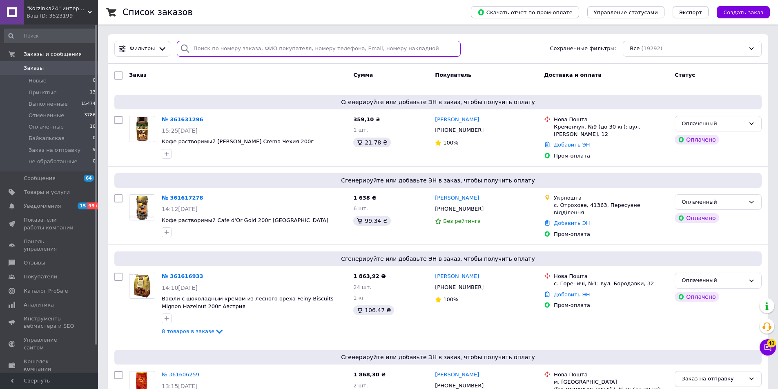
click at [237, 48] on input "search" at bounding box center [319, 49] width 284 height 16
paste input "0639301304"
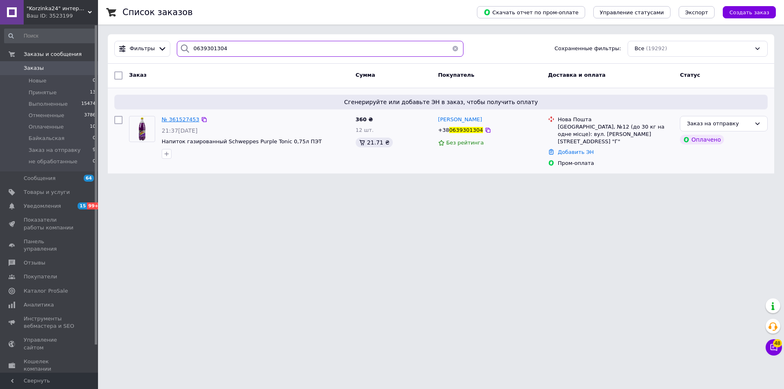
type input "0639301304"
click at [172, 121] on span "№ 361527453" at bounding box center [181, 119] width 38 height 6
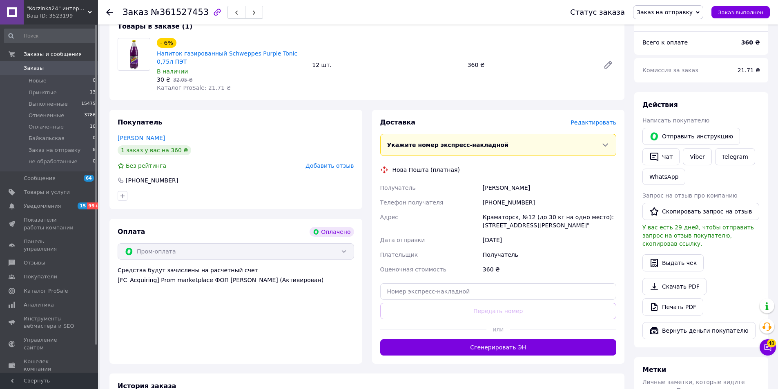
scroll to position [123, 0]
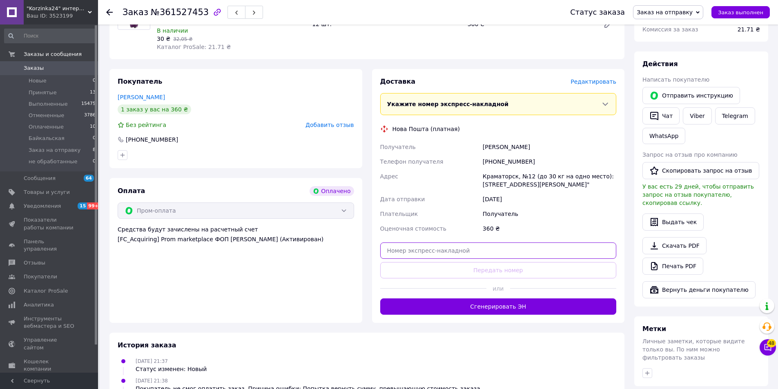
click at [442, 247] on input "text" at bounding box center [498, 251] width 237 height 16
paste input "20451247385107"
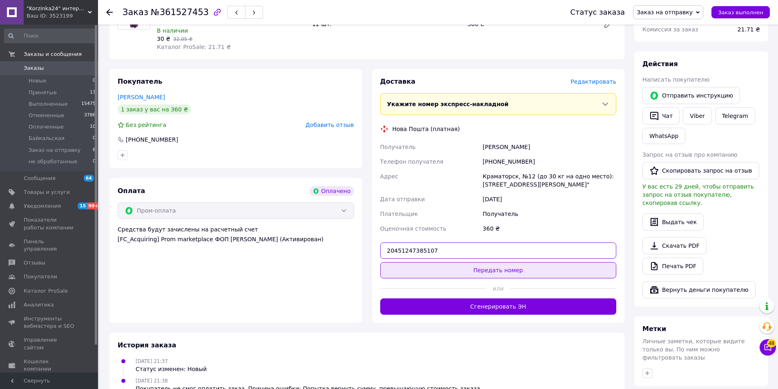
type input "20451247385107"
click at [470, 269] on button "Передать номер" at bounding box center [498, 270] width 237 height 16
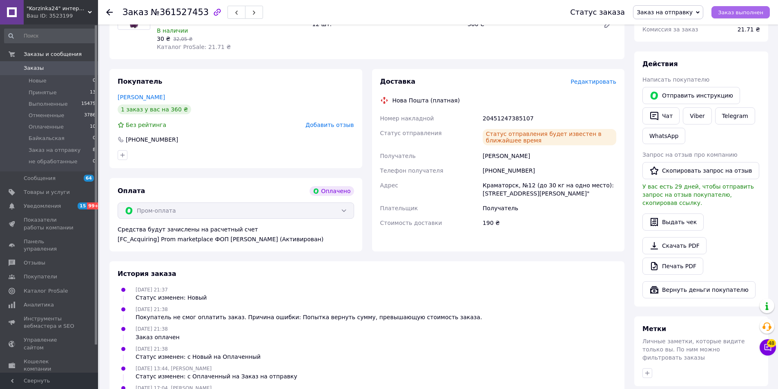
click at [738, 12] on span "Заказ выполнен" at bounding box center [740, 12] width 45 height 6
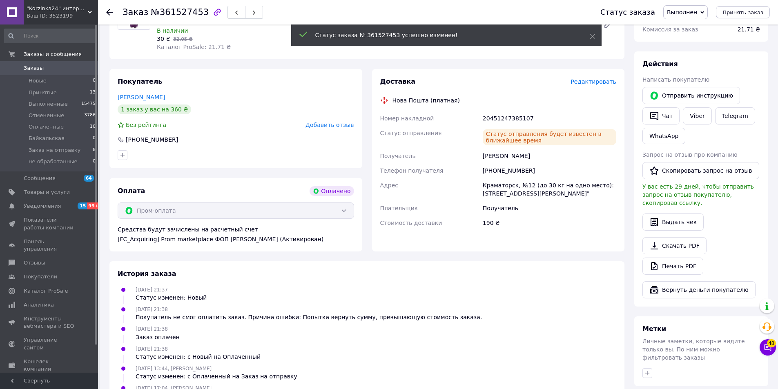
click at [109, 10] on icon at bounding box center [109, 12] width 7 height 7
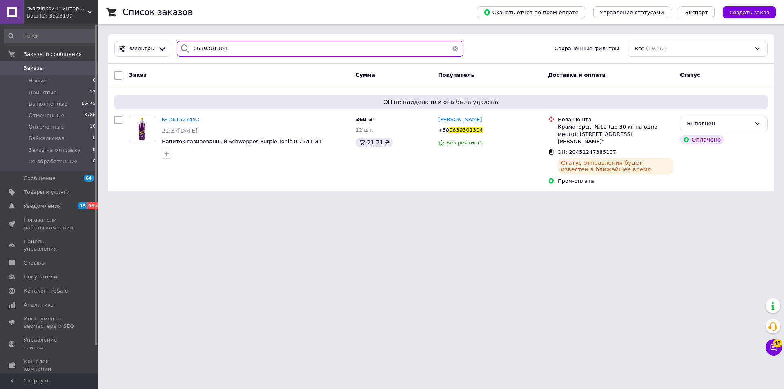
click at [253, 47] on input "0639301304" at bounding box center [320, 49] width 287 height 16
click at [255, 47] on input "0639301304" at bounding box center [320, 49] width 287 height 16
click at [304, 49] on input "0639301304" at bounding box center [320, 49] width 287 height 16
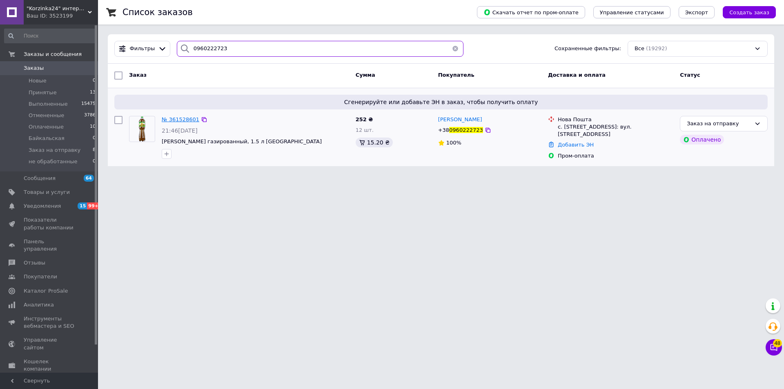
type input "0960222723"
click at [181, 118] on span "№ 361528601" at bounding box center [181, 119] width 38 height 6
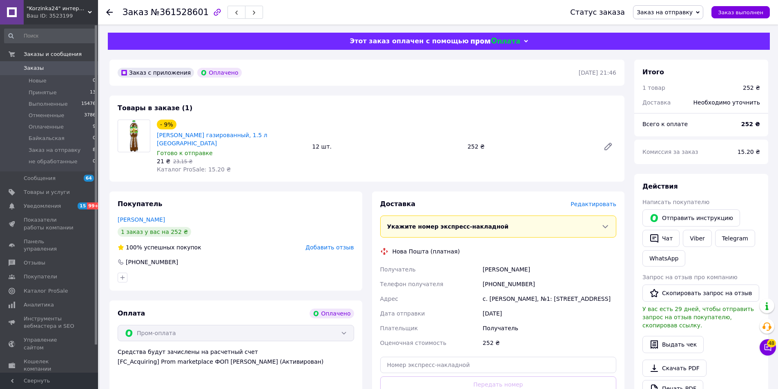
scroll to position [123, 0]
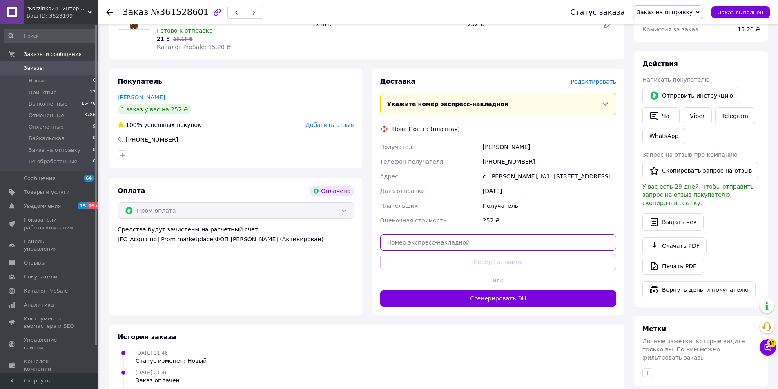
click at [432, 235] on input "text" at bounding box center [498, 242] width 237 height 16
paste input "20451247387691"
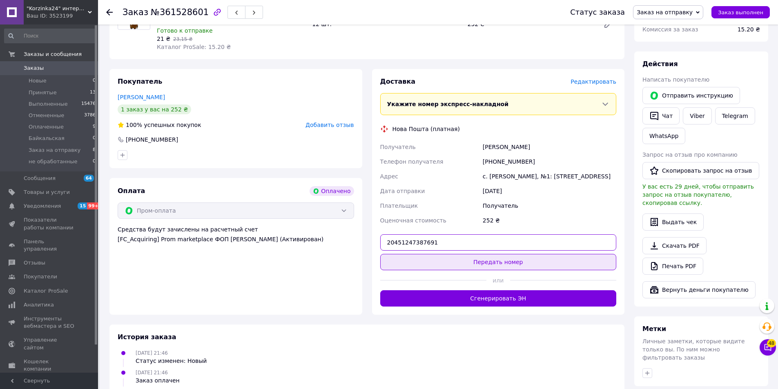
type input "20451247387691"
click at [476, 255] on button "Передать номер" at bounding box center [498, 262] width 237 height 16
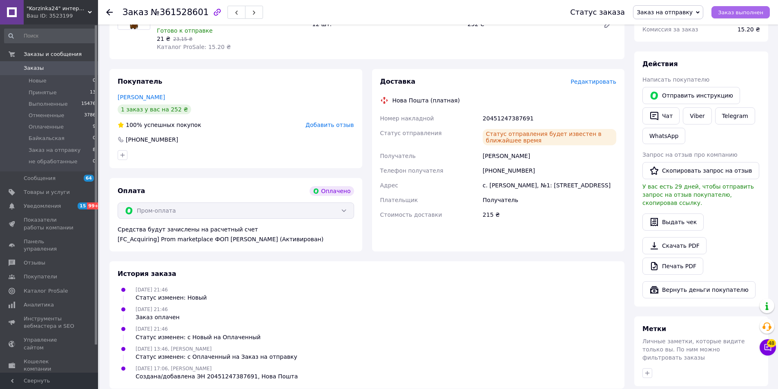
click at [741, 13] on span "Заказ выполнен" at bounding box center [740, 12] width 45 height 6
click at [109, 13] on icon at bounding box center [109, 12] width 7 height 7
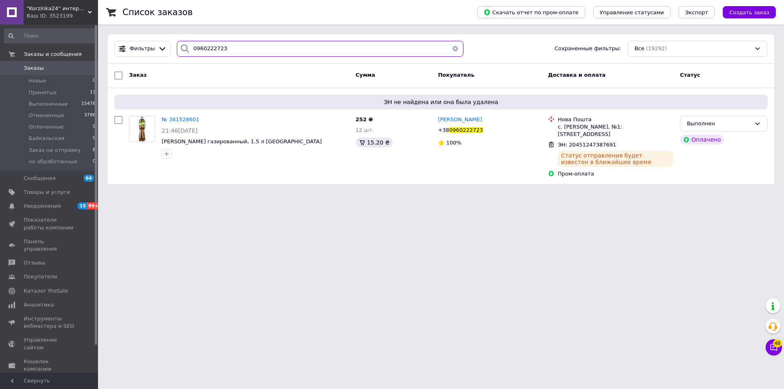
click at [236, 50] on input "0960222723" at bounding box center [320, 49] width 287 height 16
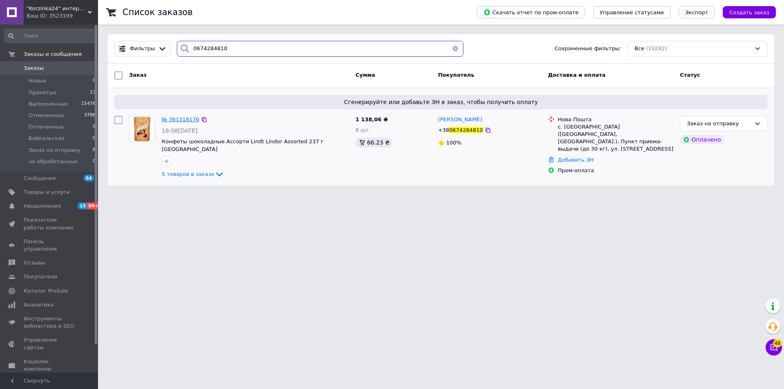
type input "0674284810"
click at [171, 120] on span "№ 361318176" at bounding box center [181, 119] width 38 height 6
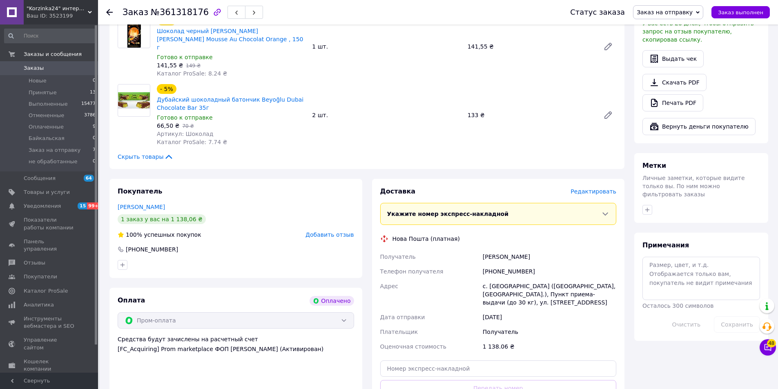
scroll to position [409, 0]
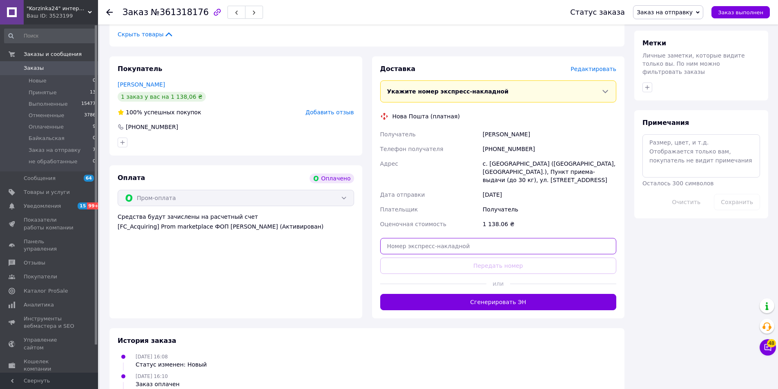
click at [447, 238] on input "text" at bounding box center [498, 246] width 237 height 16
paste input "20451247399176"
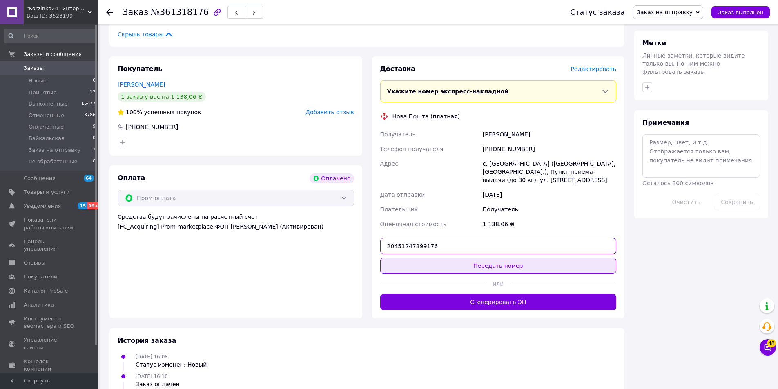
type input "20451247399176"
click at [482, 258] on button "Передать номер" at bounding box center [498, 266] width 237 height 16
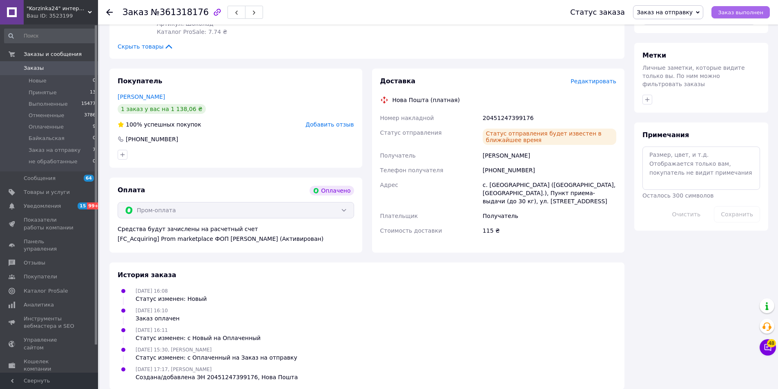
scroll to position [398, 0]
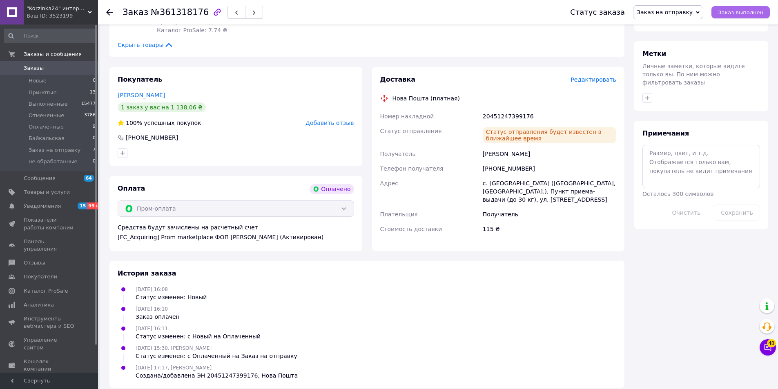
click at [734, 14] on span "Заказ выполнен" at bounding box center [740, 12] width 45 height 6
click at [107, 9] on icon at bounding box center [109, 12] width 7 height 7
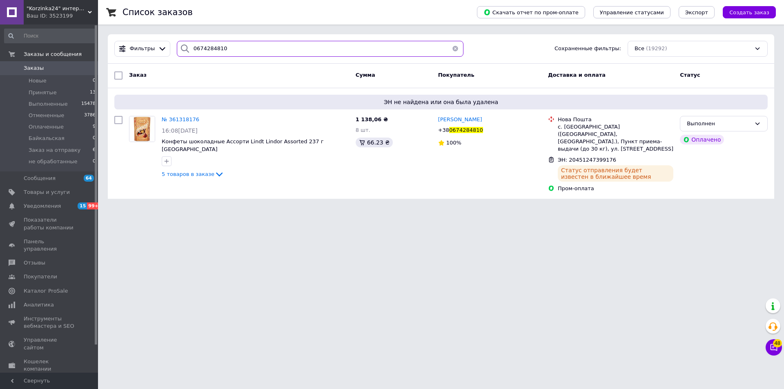
click at [220, 48] on input "0674284810" at bounding box center [320, 49] width 287 height 16
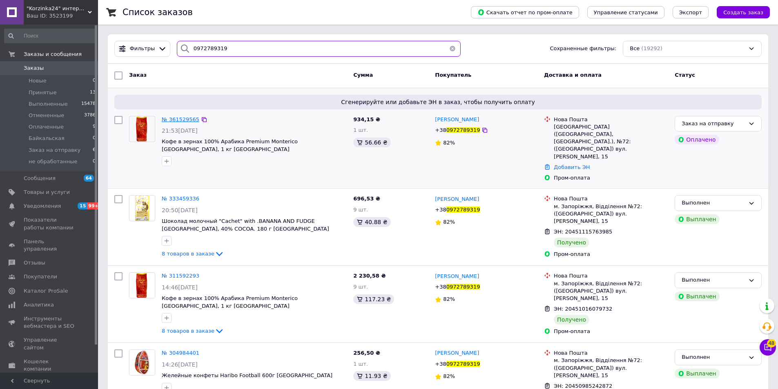
type input "0972789319"
click at [183, 121] on span "№ 361529565" at bounding box center [181, 119] width 38 height 6
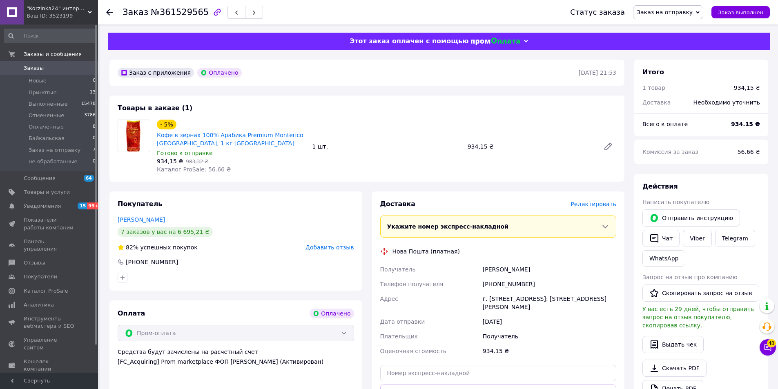
click at [590, 204] on span "Редактировать" at bounding box center [594, 204] width 46 height 7
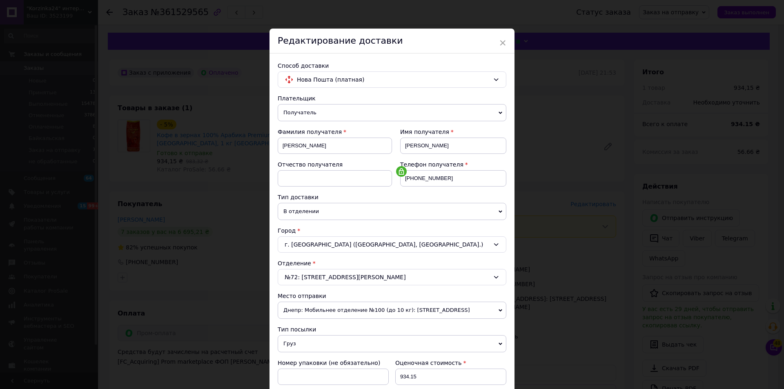
scroll to position [41, 0]
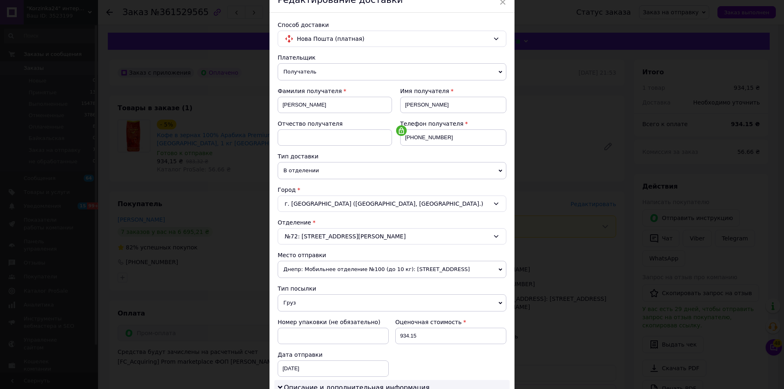
click at [500, 268] on icon at bounding box center [501, 270] width 4 height 4
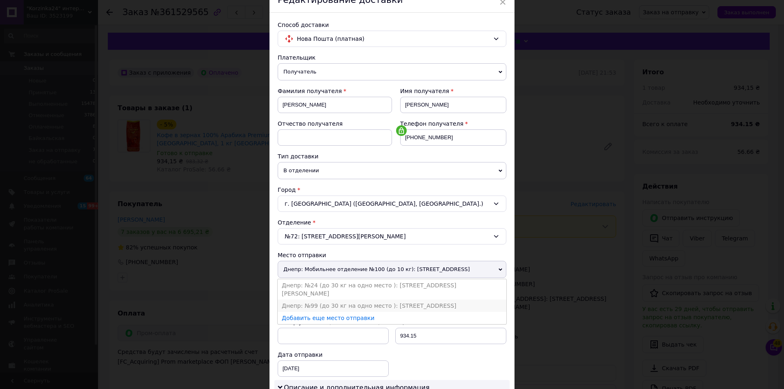
click at [336, 300] on li "Днепр: №99 (до 30 кг на одно место ): [STREET_ADDRESS]" at bounding box center [392, 306] width 229 height 12
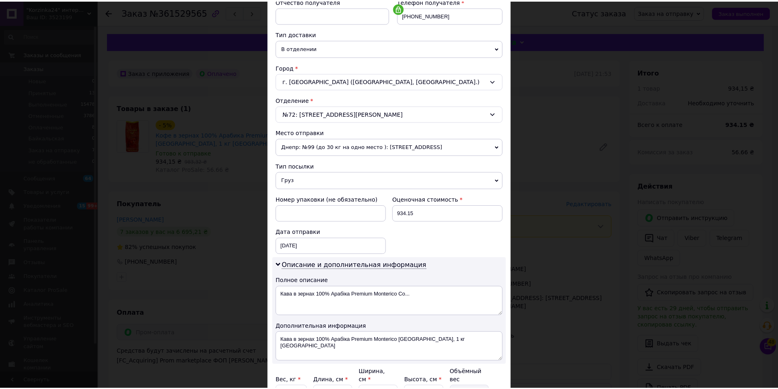
scroll to position [245, 0]
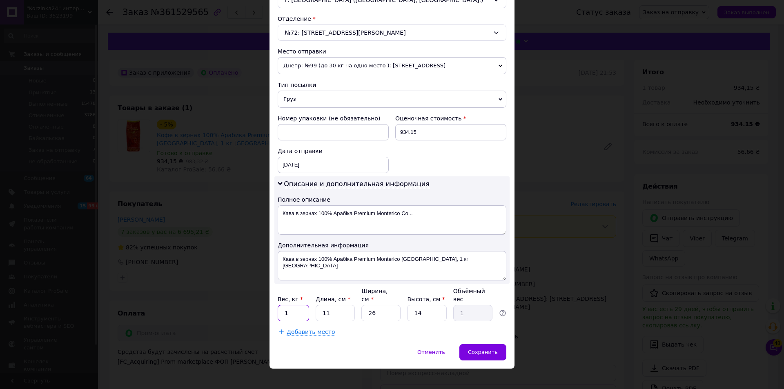
click at [297, 305] on input "1" at bounding box center [293, 313] width 31 height 16
click at [475, 349] on span "Сохранить" at bounding box center [483, 352] width 30 height 6
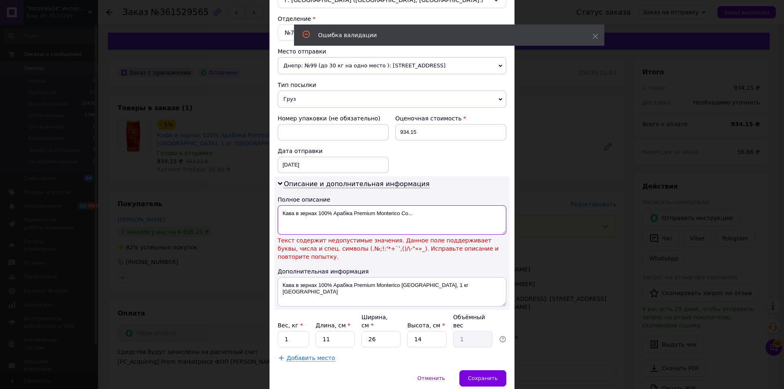
drag, startPoint x: 294, startPoint y: 213, endPoint x: 412, endPoint y: 215, distance: 118.1
click at [412, 215] on textarea "Кава в зернах 100% Арабіка Premium Monterico Co..." at bounding box center [392, 219] width 229 height 29
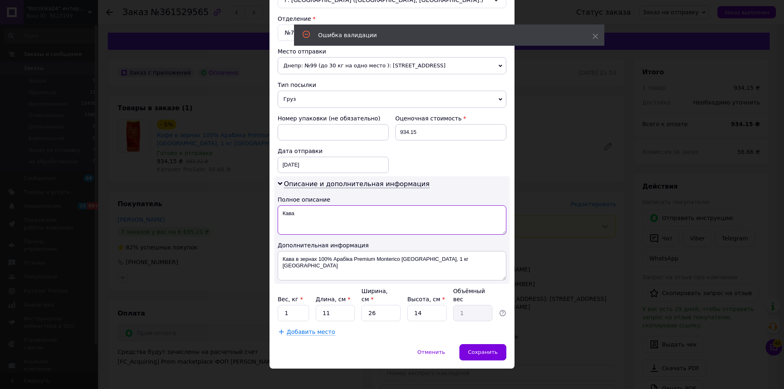
type textarea "Кава"
drag, startPoint x: 293, startPoint y: 259, endPoint x: 456, endPoint y: 259, distance: 163.0
click at [456, 259] on textarea "Кава в зернах 100% Арабіка Premium Monterico [GEOGRAPHIC_DATA], 1 кг [GEOGRAPHI…" at bounding box center [392, 265] width 229 height 29
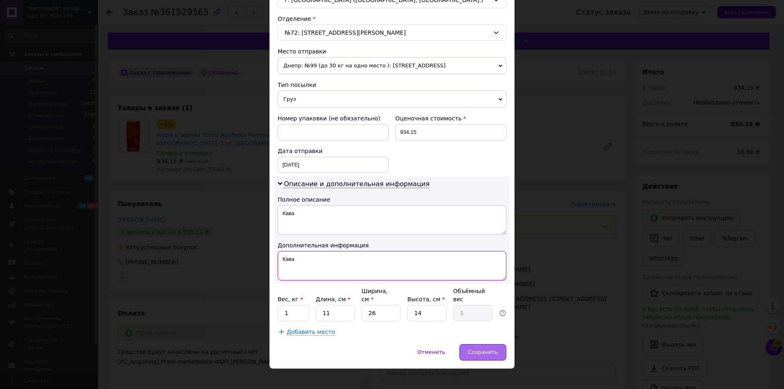
type textarea "Кава"
click at [486, 349] on span "Сохранить" at bounding box center [483, 352] width 30 height 6
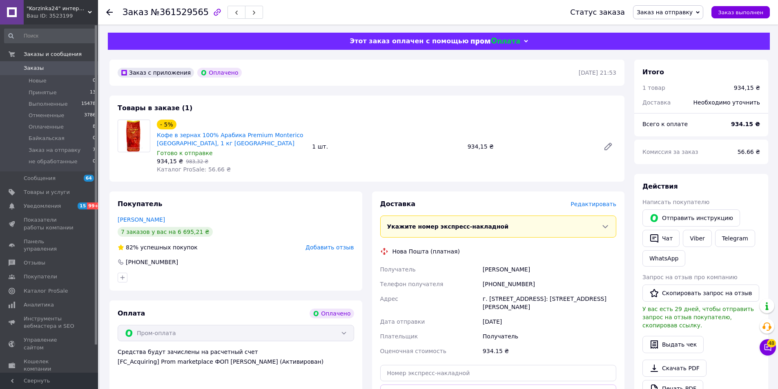
scroll to position [123, 0]
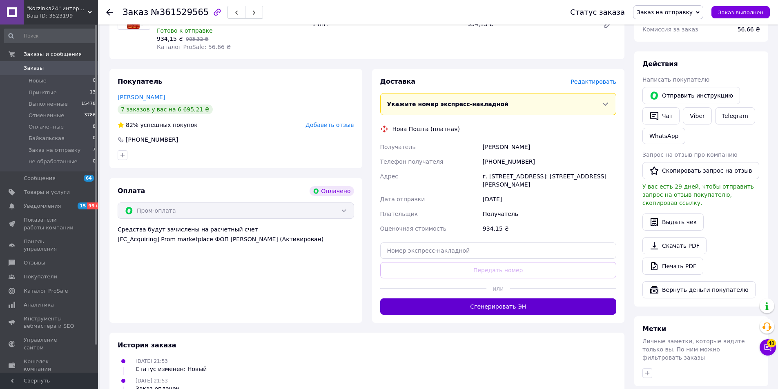
click at [512, 307] on button "Сгенерировать ЭН" at bounding box center [498, 307] width 237 height 16
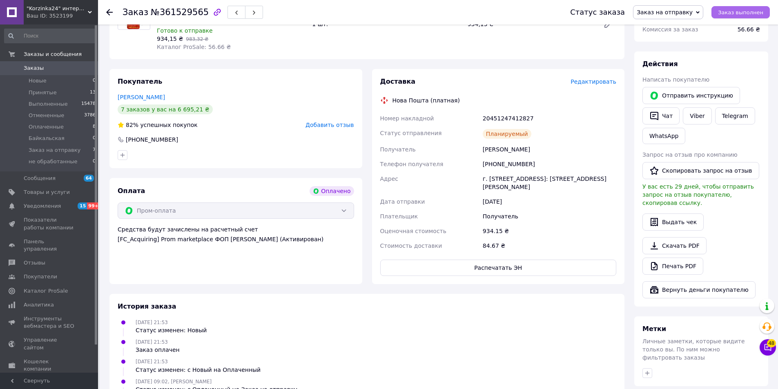
click at [735, 9] on span "Заказ выполнен" at bounding box center [740, 12] width 45 height 6
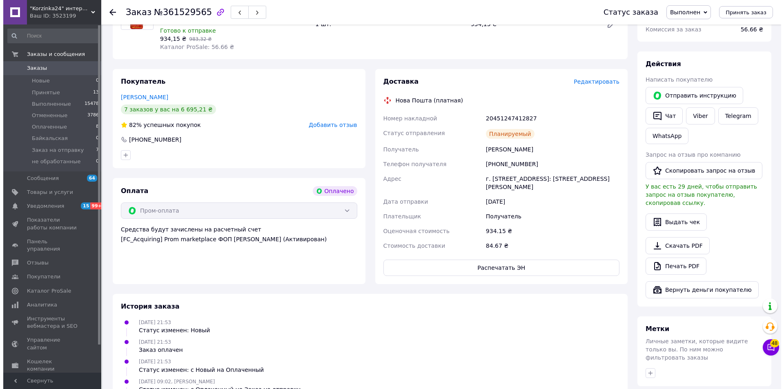
scroll to position [0, 0]
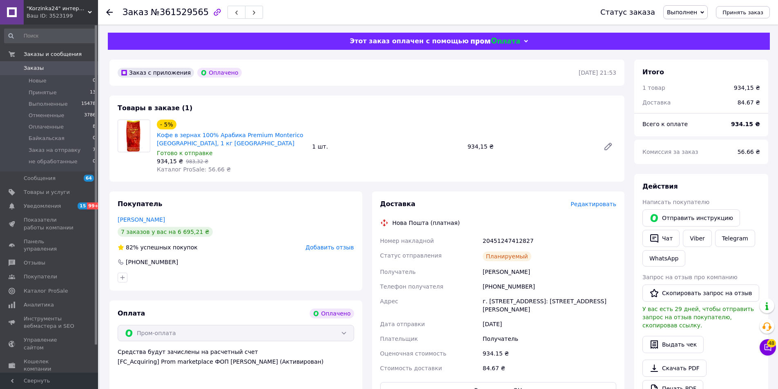
click at [113, 12] on div at bounding box center [114, 12] width 16 height 25
click at [110, 9] on icon at bounding box center [109, 12] width 7 height 7
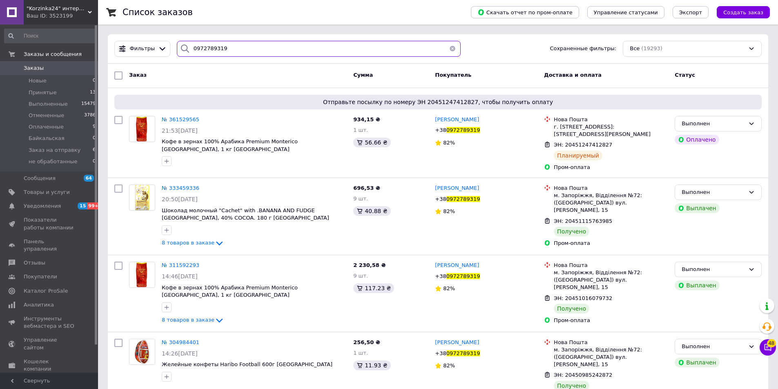
click at [262, 50] on input "0972789319" at bounding box center [319, 49] width 284 height 16
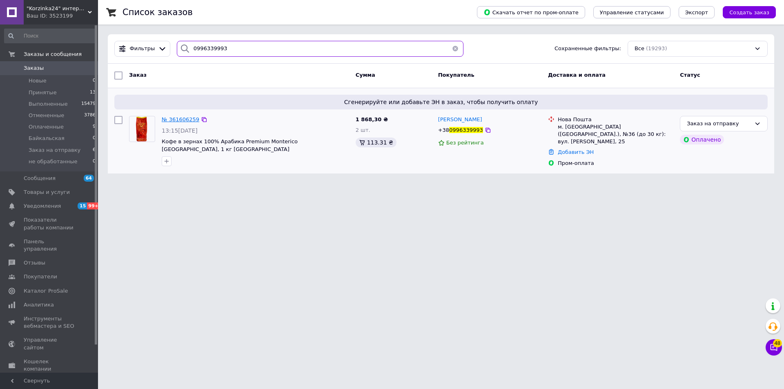
type input "0996339993"
click at [176, 118] on span "№ 361606259" at bounding box center [181, 119] width 38 height 6
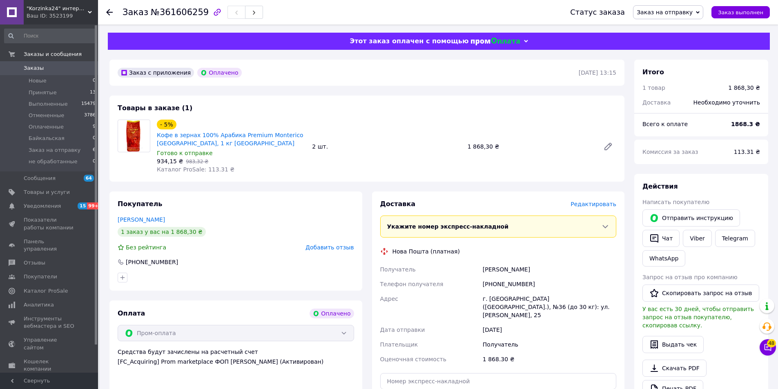
click at [604, 206] on span "Редактировать" at bounding box center [594, 204] width 46 height 7
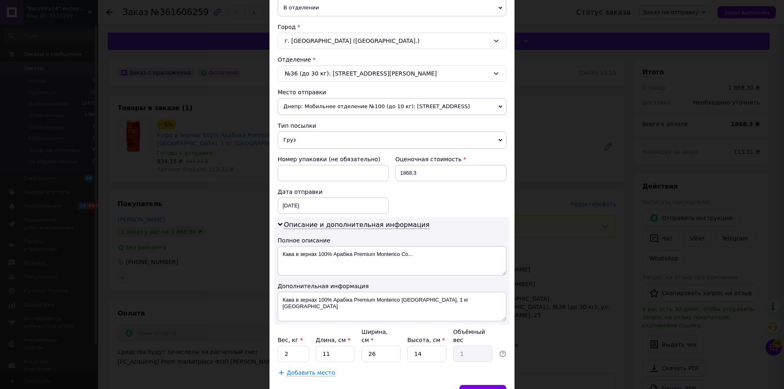
scroll to position [81, 0]
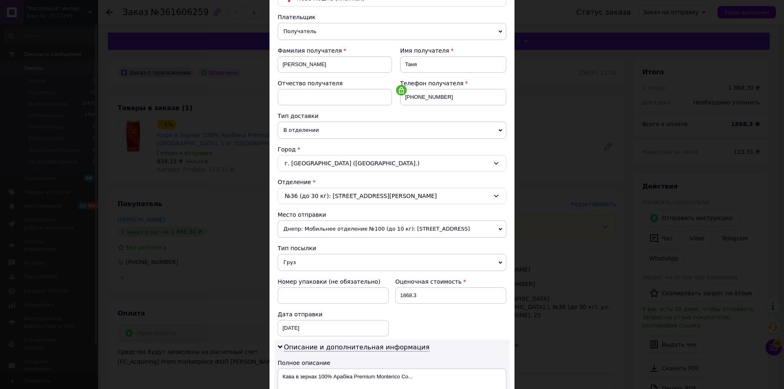
click at [500, 226] on span "Днепр: Мобильнее отделение №100 (до 10 кг): [STREET_ADDRESS]" at bounding box center [392, 229] width 229 height 17
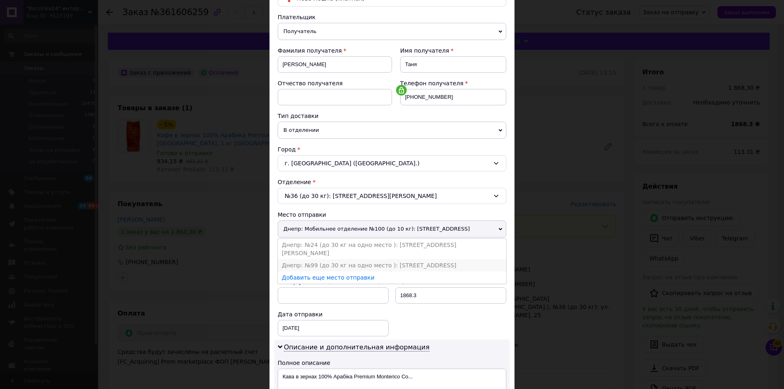
click at [374, 259] on li "Днепр: №99 (до 30 кг на одно место ): [STREET_ADDRESS]" at bounding box center [392, 265] width 229 height 12
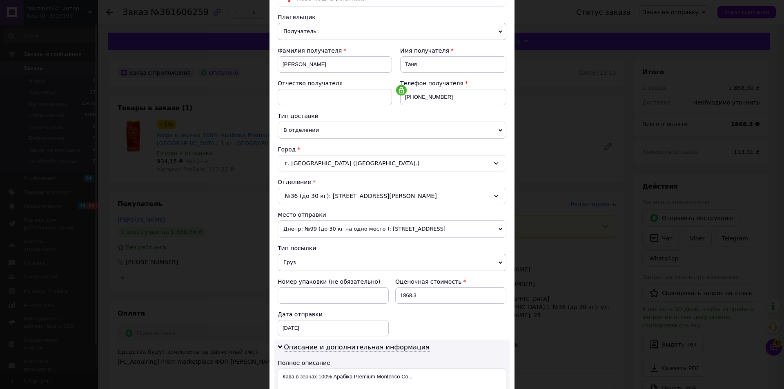
scroll to position [245, 0]
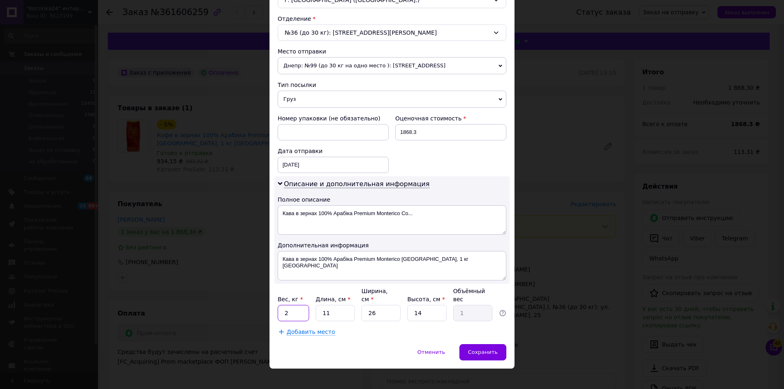
click at [291, 310] on input "2" at bounding box center [293, 313] width 31 height 16
type input "1"
click at [484, 349] on span "Сохранить" at bounding box center [483, 352] width 30 height 6
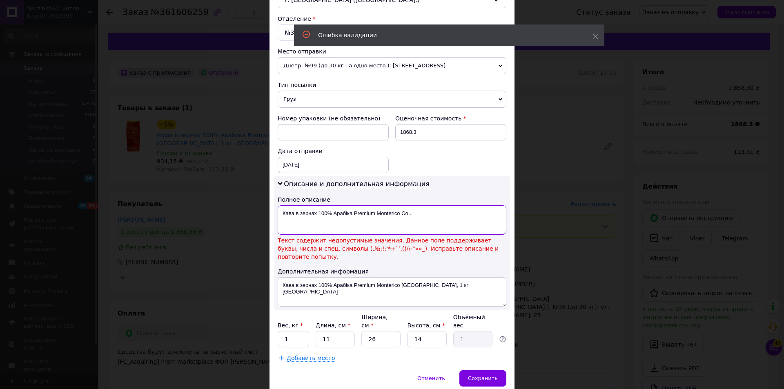
drag, startPoint x: 293, startPoint y: 213, endPoint x: 444, endPoint y: 224, distance: 150.8
click at [444, 224] on textarea "Кава в зернах 100% Арабіка Premium Monterico Co..." at bounding box center [392, 219] width 229 height 29
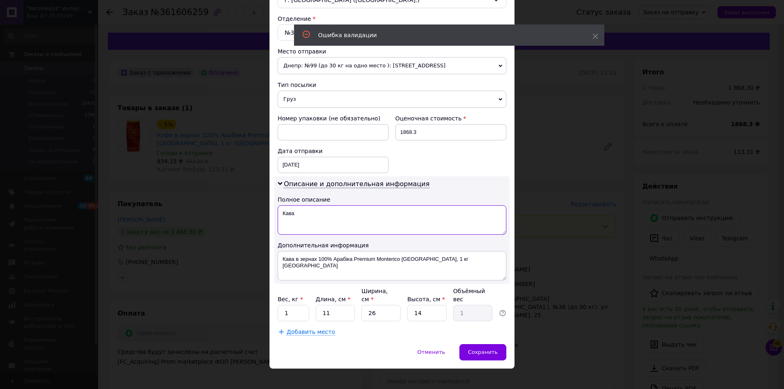
type textarea "Кава"
drag, startPoint x: 293, startPoint y: 260, endPoint x: 474, endPoint y: 267, distance: 181.9
click at [474, 267] on textarea "Кава в зернах 100% Арабіка Premium Monterico [GEOGRAPHIC_DATA], 1 кг [GEOGRAPHI…" at bounding box center [392, 265] width 229 height 29
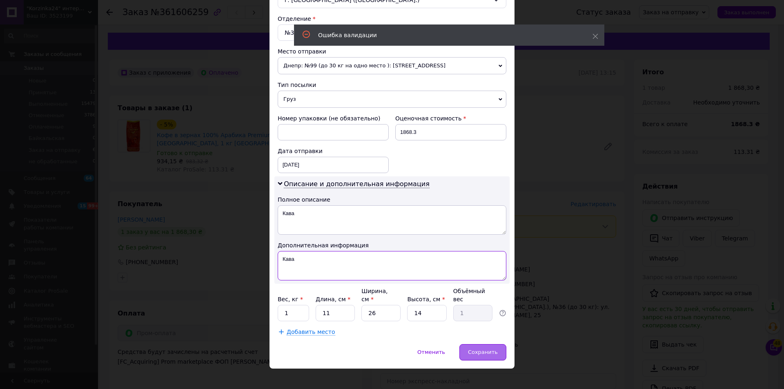
type textarea "Кава"
click at [482, 349] on span "Сохранить" at bounding box center [483, 352] width 30 height 6
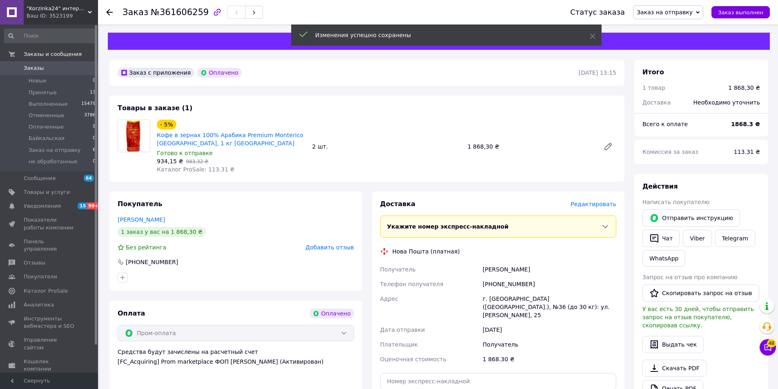
click at [607, 208] on span "Редактировать" at bounding box center [594, 204] width 46 height 7
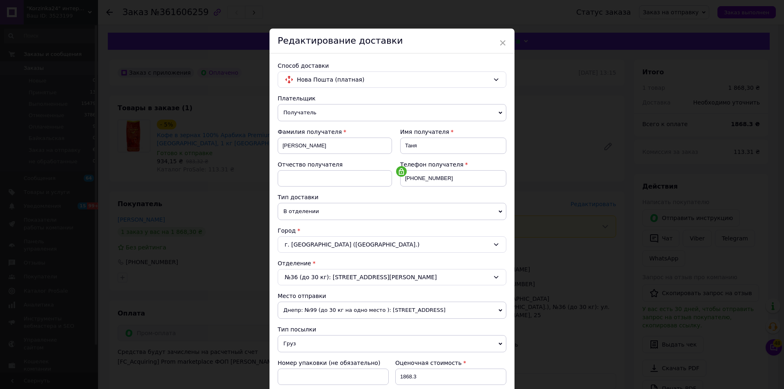
scroll to position [204, 0]
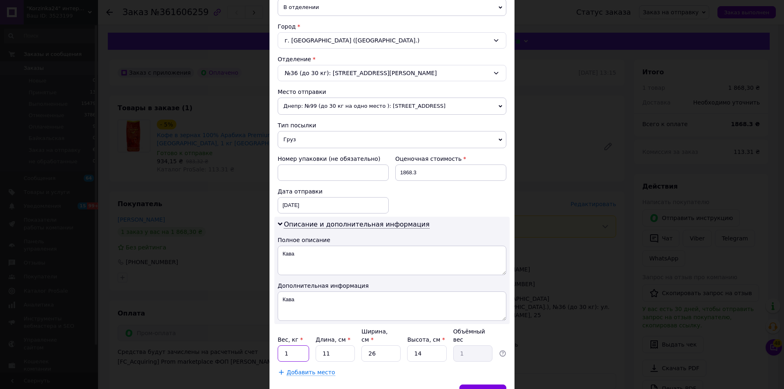
click at [287, 346] on input "1" at bounding box center [293, 354] width 31 height 16
click at [288, 346] on input "1" at bounding box center [293, 354] width 31 height 16
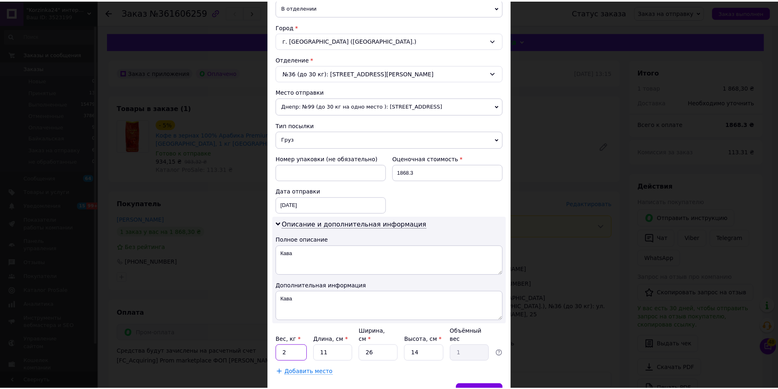
scroll to position [245, 0]
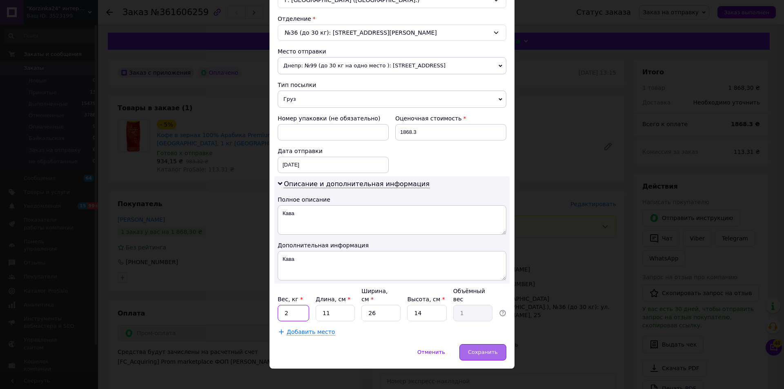
type input "2"
click at [483, 349] on span "Сохранить" at bounding box center [483, 352] width 30 height 6
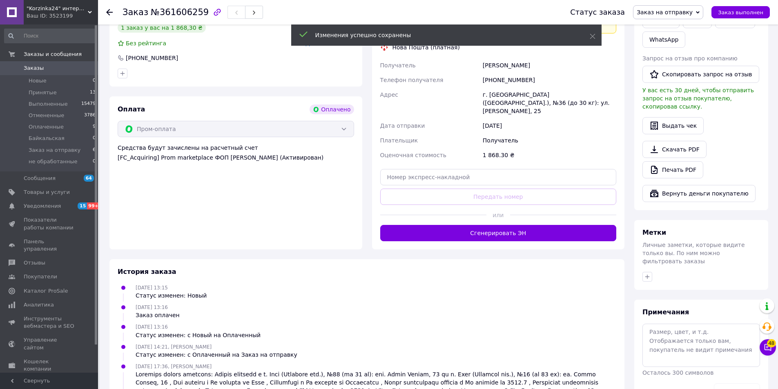
scroll to position [245, 0]
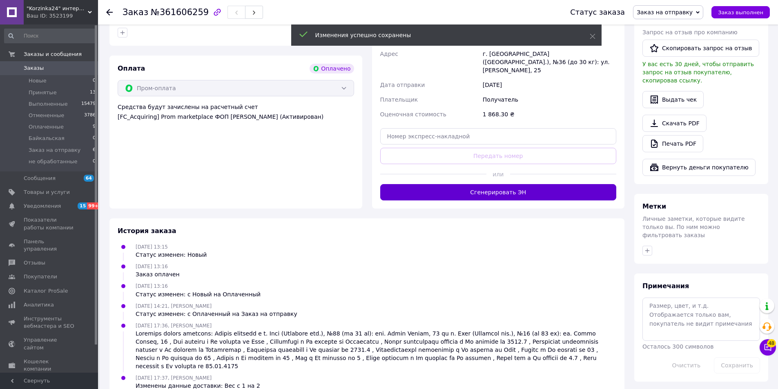
click at [509, 184] on button "Сгенерировать ЭН" at bounding box center [498, 192] width 237 height 16
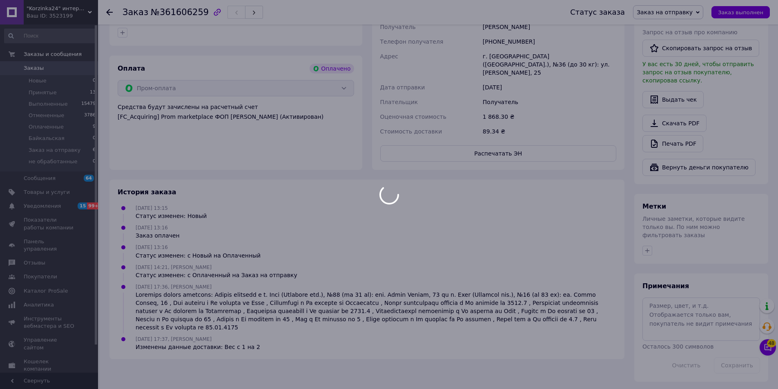
scroll to position [231, 0]
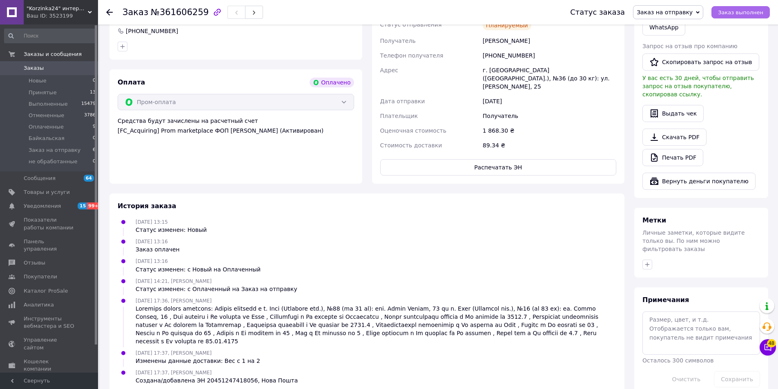
click at [753, 14] on span "Заказ выполнен" at bounding box center [740, 12] width 45 height 6
click at [110, 9] on icon at bounding box center [109, 12] width 7 height 7
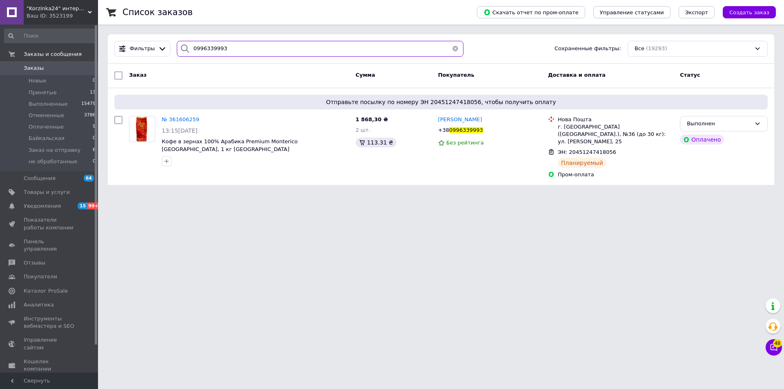
click at [255, 49] on input "0996339993" at bounding box center [320, 49] width 287 height 16
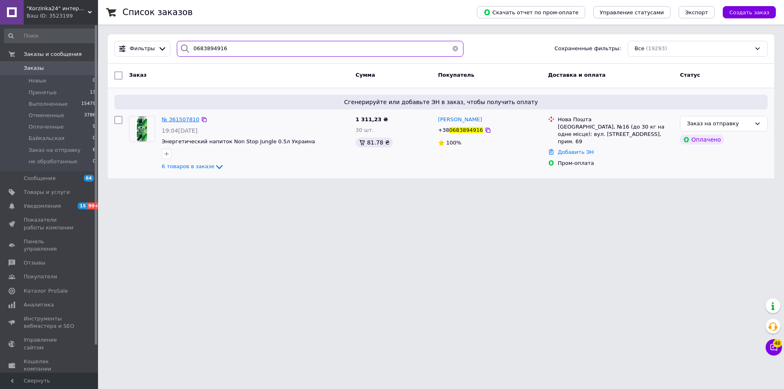
type input "0683894916"
click at [170, 117] on span "№ 361507810" at bounding box center [181, 119] width 38 height 6
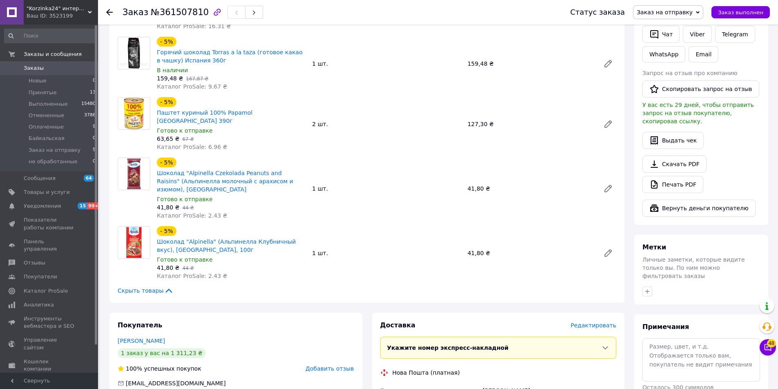
scroll to position [245, 0]
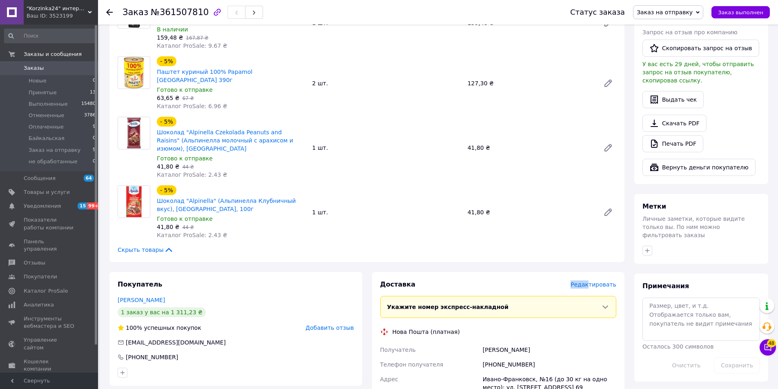
drag, startPoint x: 594, startPoint y: 253, endPoint x: 483, endPoint y: 248, distance: 110.8
click at [483, 280] on div "Доставка Редактировать" at bounding box center [498, 284] width 237 height 9
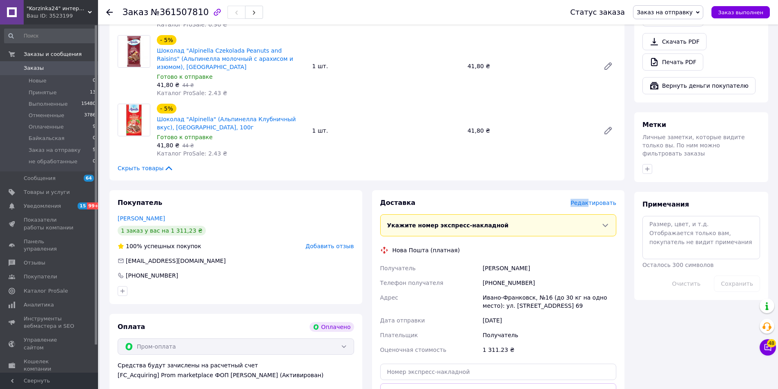
scroll to position [368, 0]
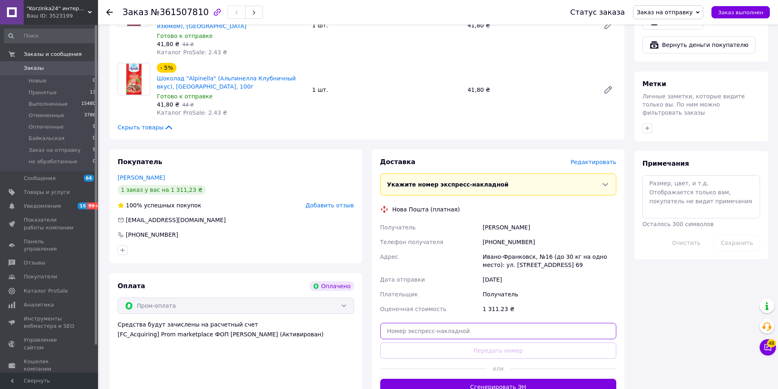
click at [464, 323] on input "text" at bounding box center [498, 331] width 237 height 16
paste input "20451247428889"
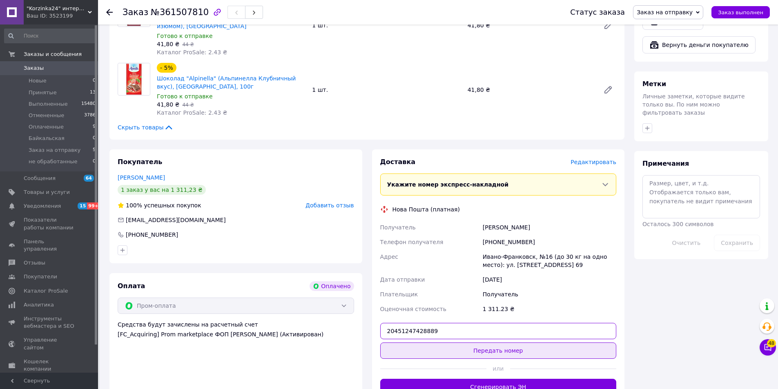
type input "20451247428889"
click at [501, 343] on button "Передать номер" at bounding box center [498, 351] width 237 height 16
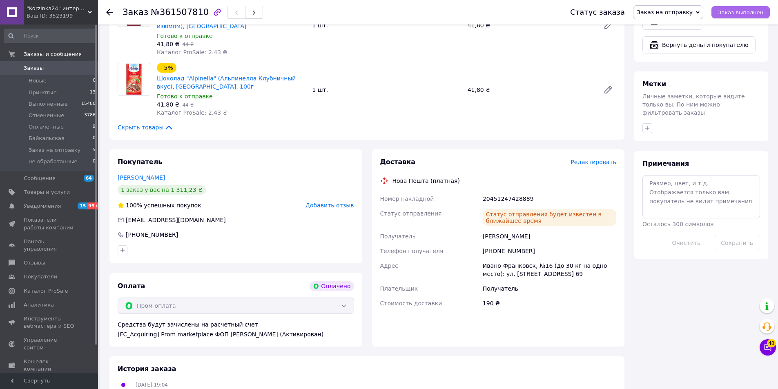
click at [741, 12] on span "Заказ выполнен" at bounding box center [740, 12] width 45 height 6
click at [109, 14] on use at bounding box center [109, 12] width 7 height 7
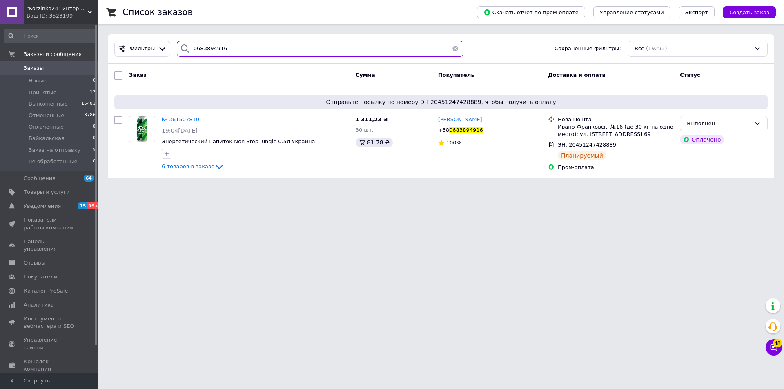
drag, startPoint x: 255, startPoint y: 50, endPoint x: 188, endPoint y: 47, distance: 67.9
click at [188, 49] on div "0683894916" at bounding box center [320, 49] width 287 height 16
click at [185, 46] on icon at bounding box center [185, 49] width 10 height 10
drag, startPoint x: 185, startPoint y: 46, endPoint x: 253, endPoint y: 56, distance: 68.1
click at [253, 56] on div "0683894916" at bounding box center [320, 49] width 287 height 16
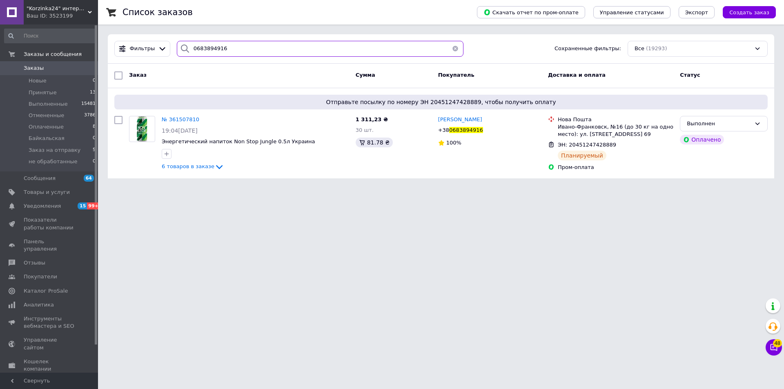
drag, startPoint x: 190, startPoint y: 47, endPoint x: 257, endPoint y: 48, distance: 67.8
click at [257, 48] on input "0683894916" at bounding box center [320, 49] width 287 height 16
paste input "999528560"
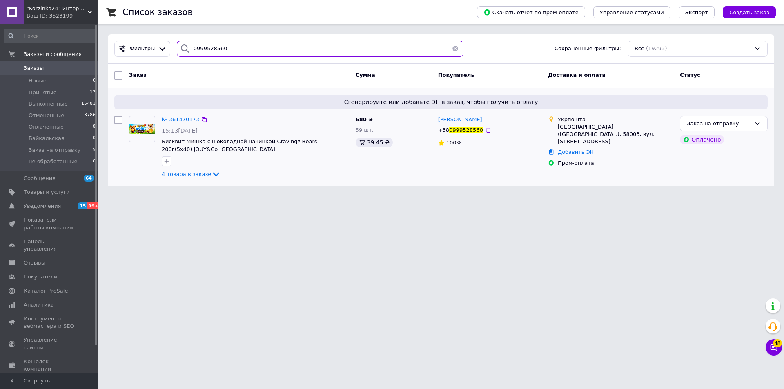
type input "0999528560"
click at [186, 122] on span "№ 361470173" at bounding box center [181, 119] width 38 height 6
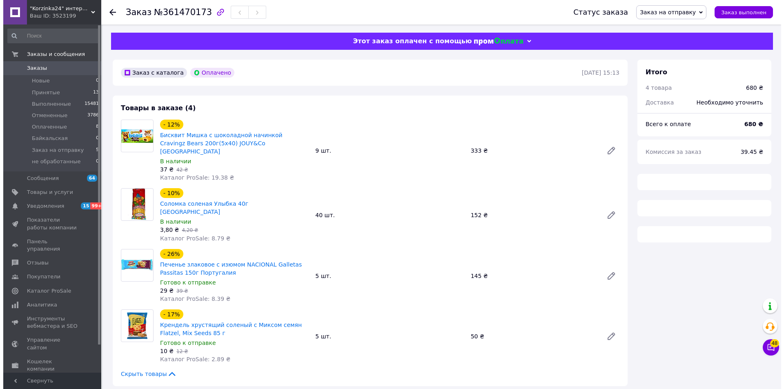
scroll to position [204, 0]
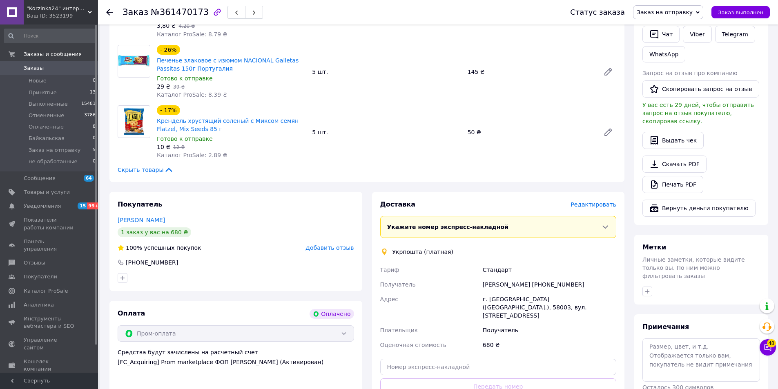
click at [588, 201] on span "Редактировать" at bounding box center [594, 204] width 46 height 7
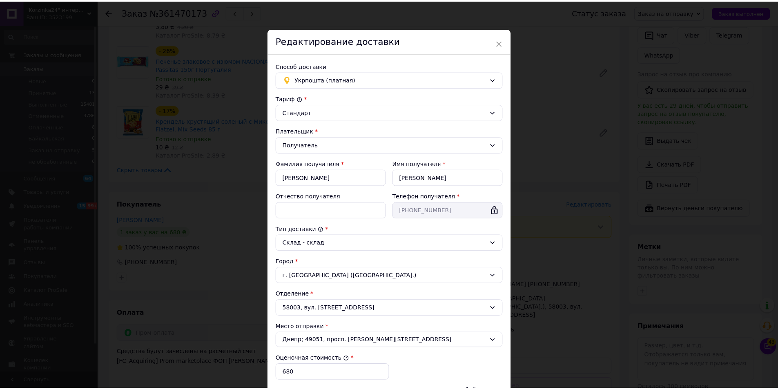
scroll to position [122, 0]
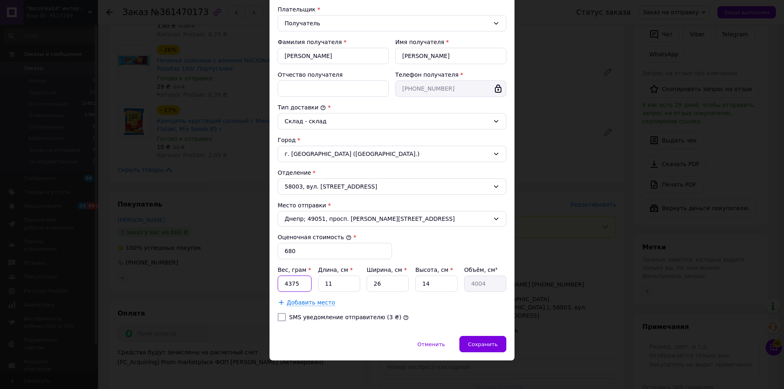
click at [302, 287] on input "4375" at bounding box center [295, 284] width 34 height 16
type input "5300"
type input "4"
type input "1456"
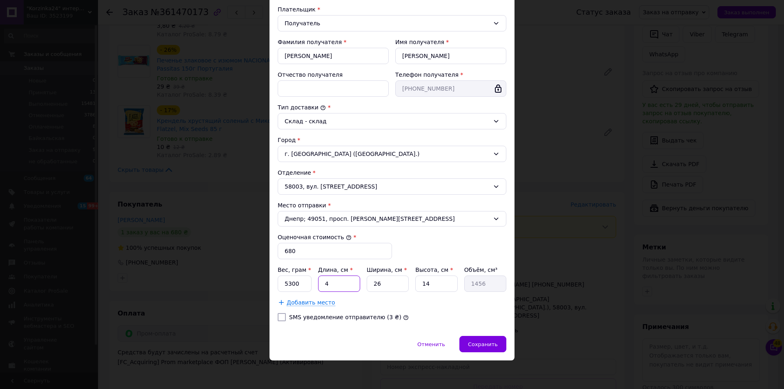
type input "45"
type input "16380"
type input "45"
type input "2"
type input "1260"
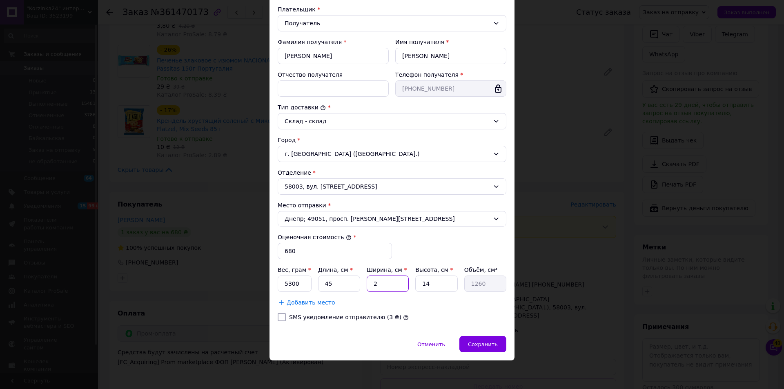
type input "26"
type input "16380"
type input "3"
type input "3510"
type input "35"
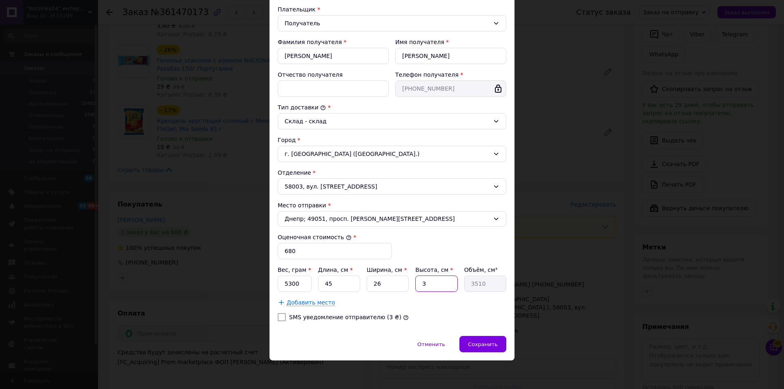
type input "40950"
type input "35"
click at [429, 315] on div "SMS уведомление отправителю (3 ₴)" at bounding box center [392, 317] width 232 height 8
click at [491, 348] on span "Сохранить" at bounding box center [483, 345] width 30 height 6
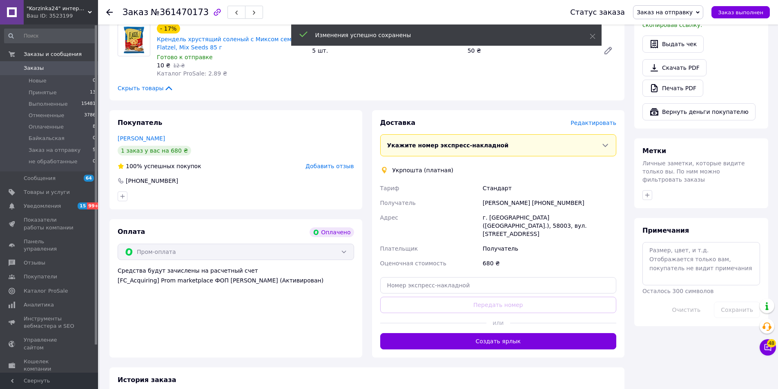
scroll to position [327, 0]
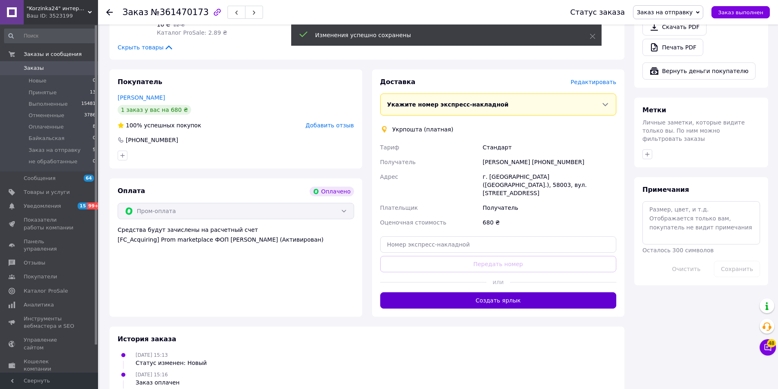
click at [496, 293] on button "Создать ярлык" at bounding box center [498, 301] width 237 height 16
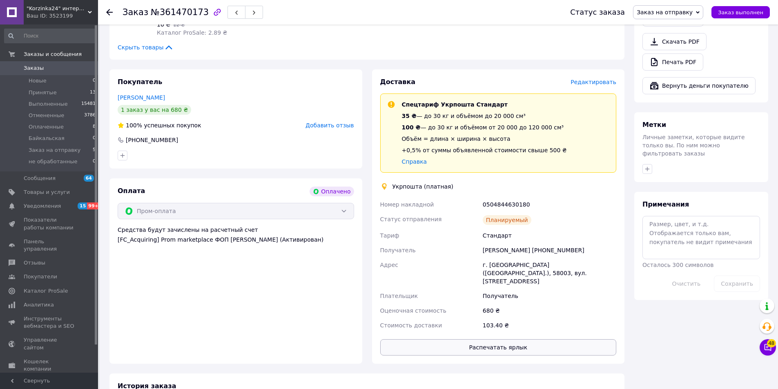
click at [508, 339] on button "Распечатать ярлык" at bounding box center [498, 347] width 237 height 16
click at [751, 13] on span "Заказ выполнен" at bounding box center [740, 12] width 45 height 6
click at [109, 13] on use at bounding box center [109, 12] width 7 height 7
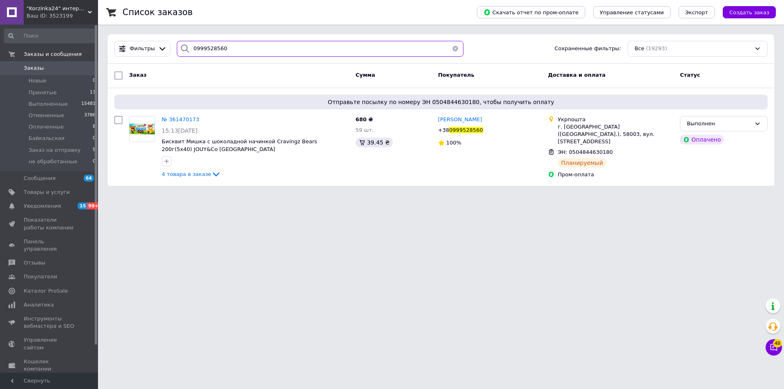
drag, startPoint x: 233, startPoint y: 47, endPoint x: 188, endPoint y: 44, distance: 45.0
click at [188, 44] on div "0999528560" at bounding box center [320, 49] width 287 height 16
paste input "83076153"
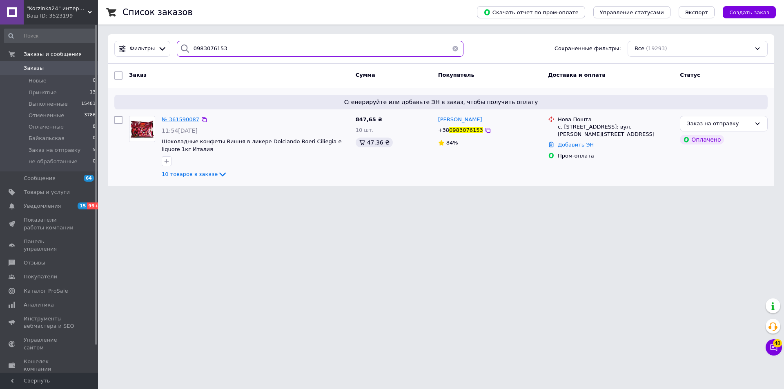
type input "0983076153"
click at [174, 120] on span "№ 361590087" at bounding box center [181, 119] width 38 height 6
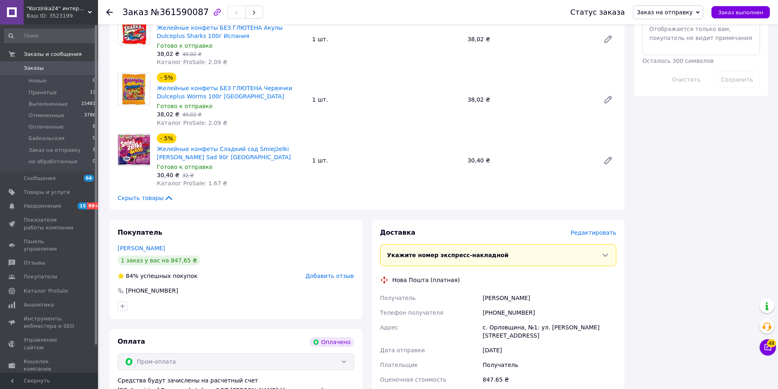
scroll to position [613, 0]
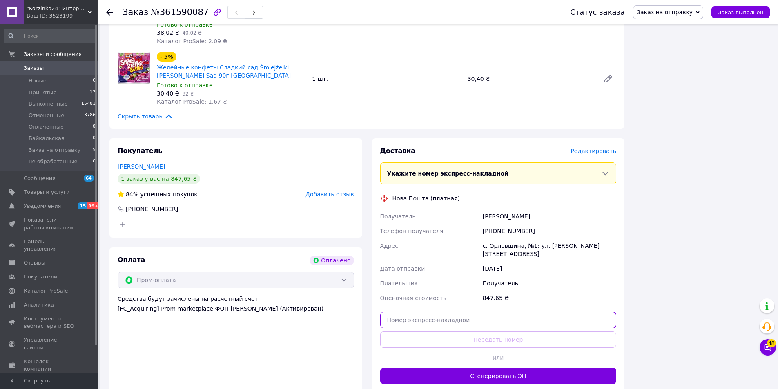
click at [453, 312] on input "text" at bounding box center [498, 320] width 237 height 16
paste input "20451247447460"
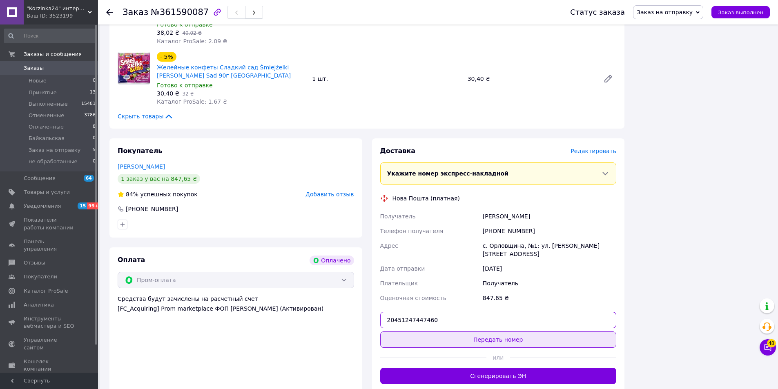
type input "20451247447460"
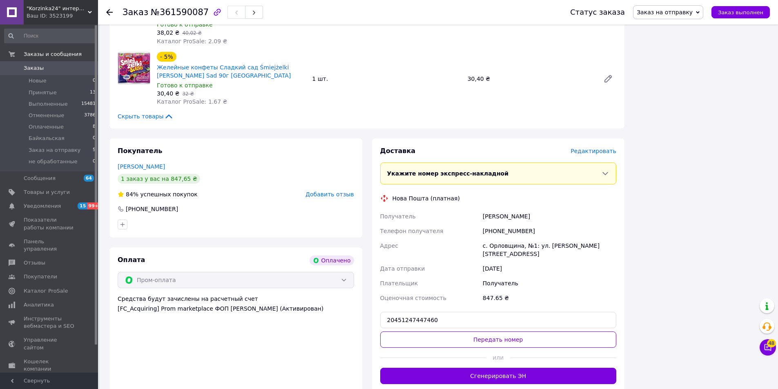
click at [485, 332] on button "Передать номер" at bounding box center [498, 340] width 237 height 16
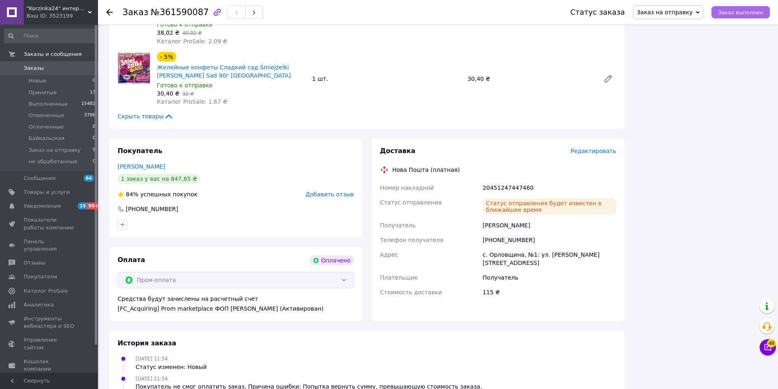
click at [745, 12] on span "Заказ выполнен" at bounding box center [740, 12] width 45 height 6
